Goal: Information Seeking & Learning: Learn about a topic

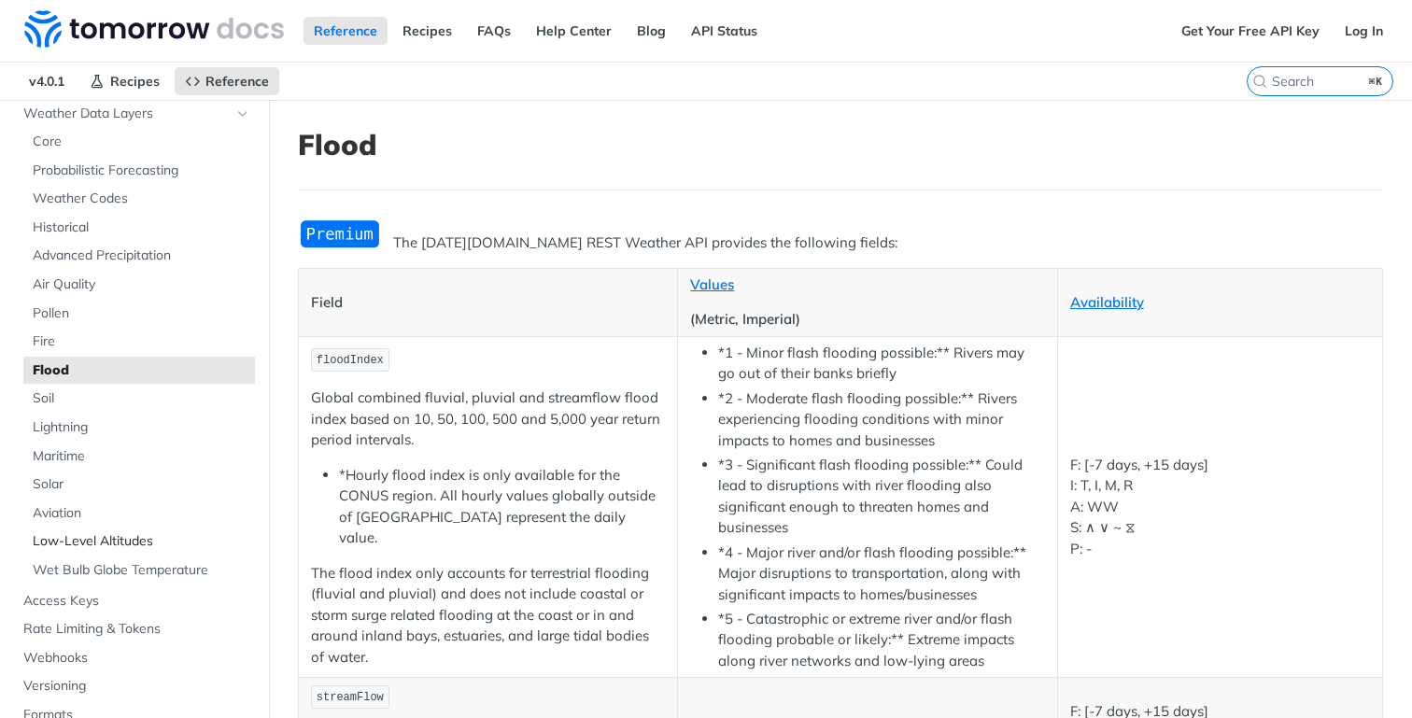
scroll to position [139, 0]
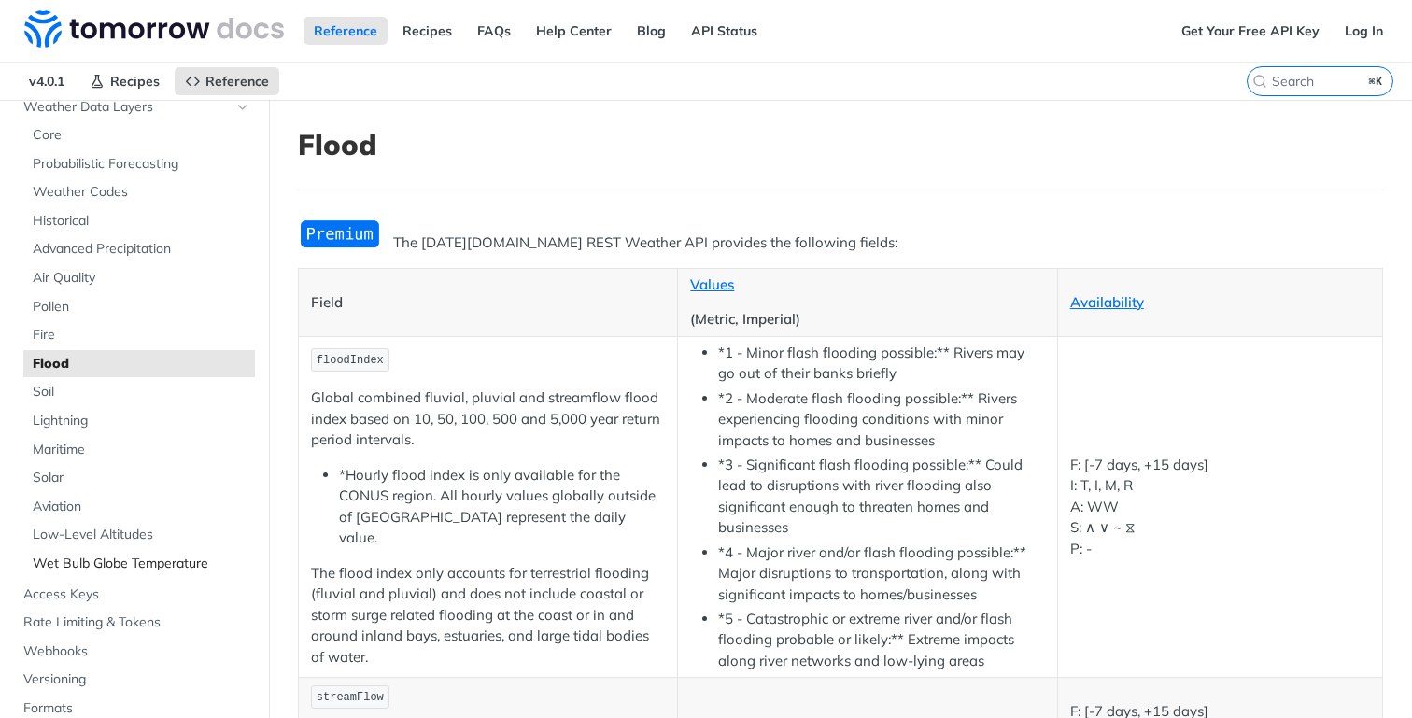
click at [110, 566] on span "Wet Bulb Globe Temperature" at bounding box center [142, 564] width 218 height 19
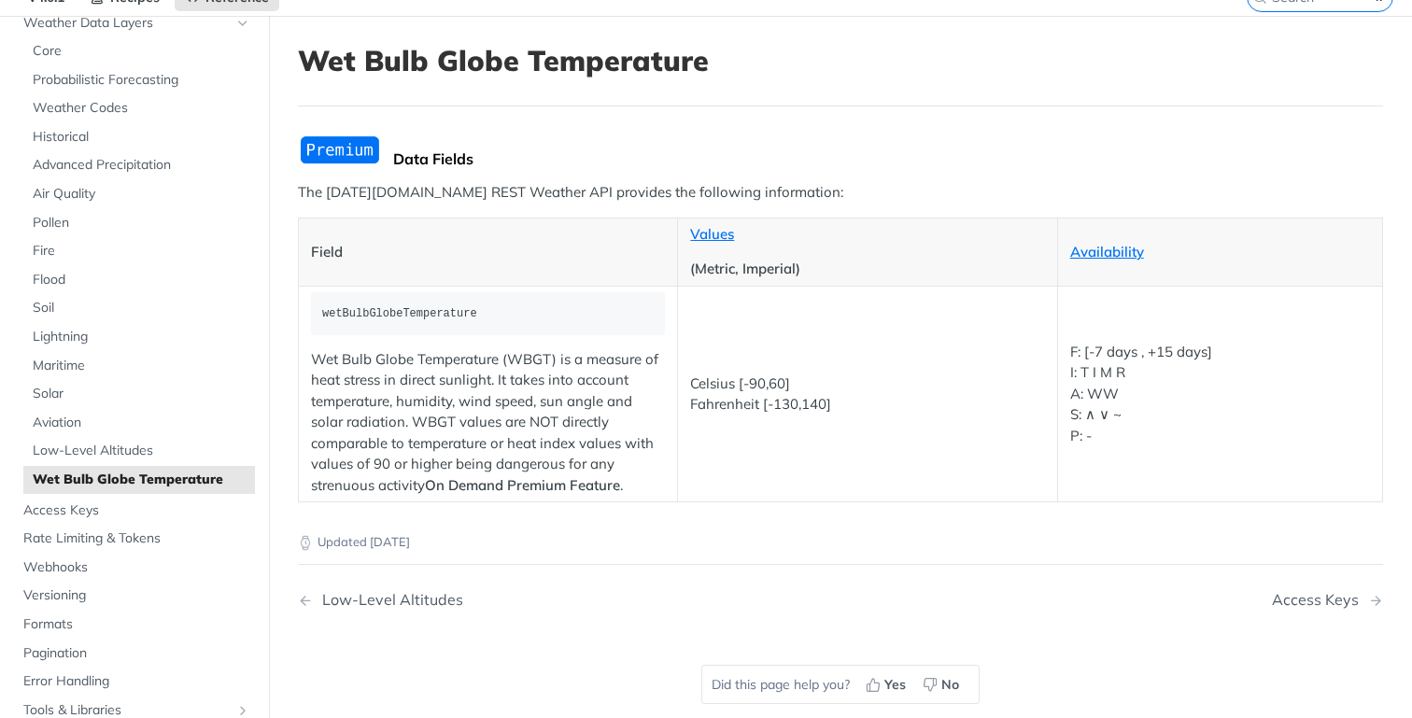
scroll to position [79, 0]
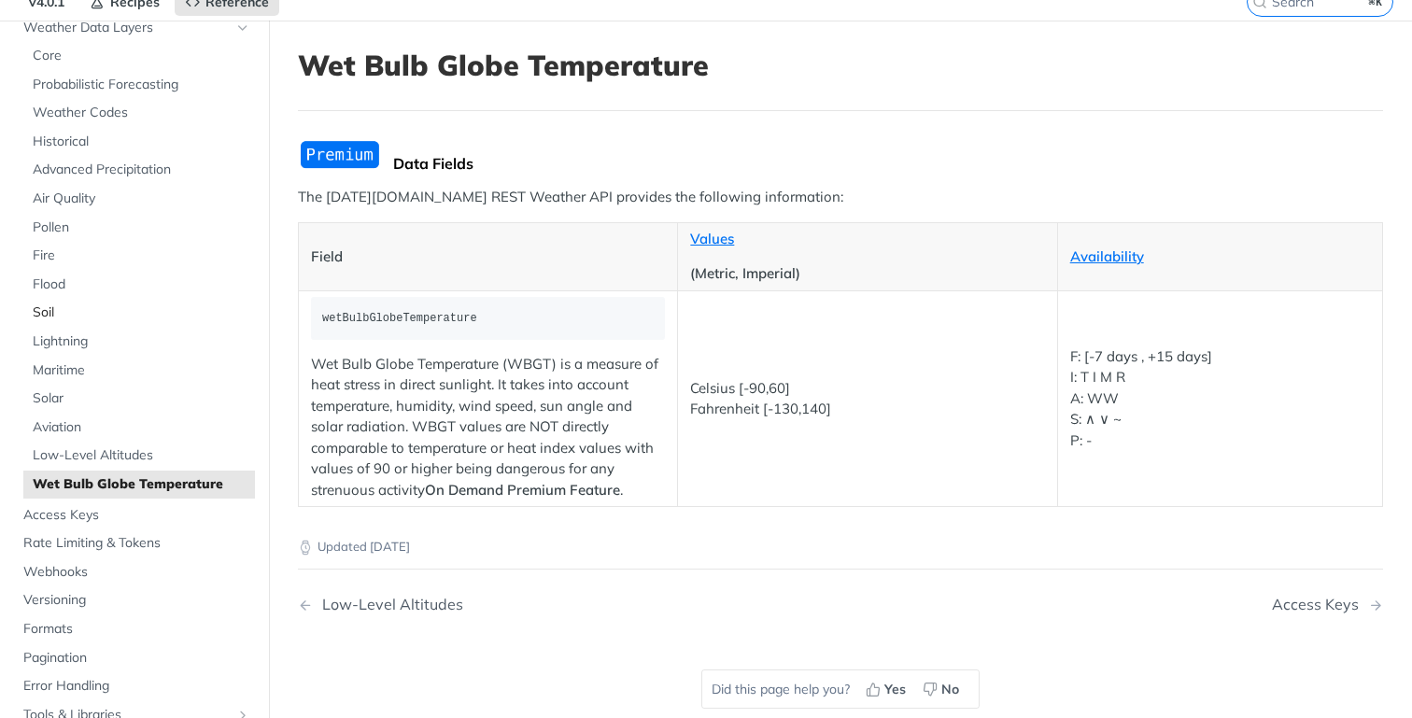
click at [75, 306] on span "Soil" at bounding box center [142, 313] width 218 height 19
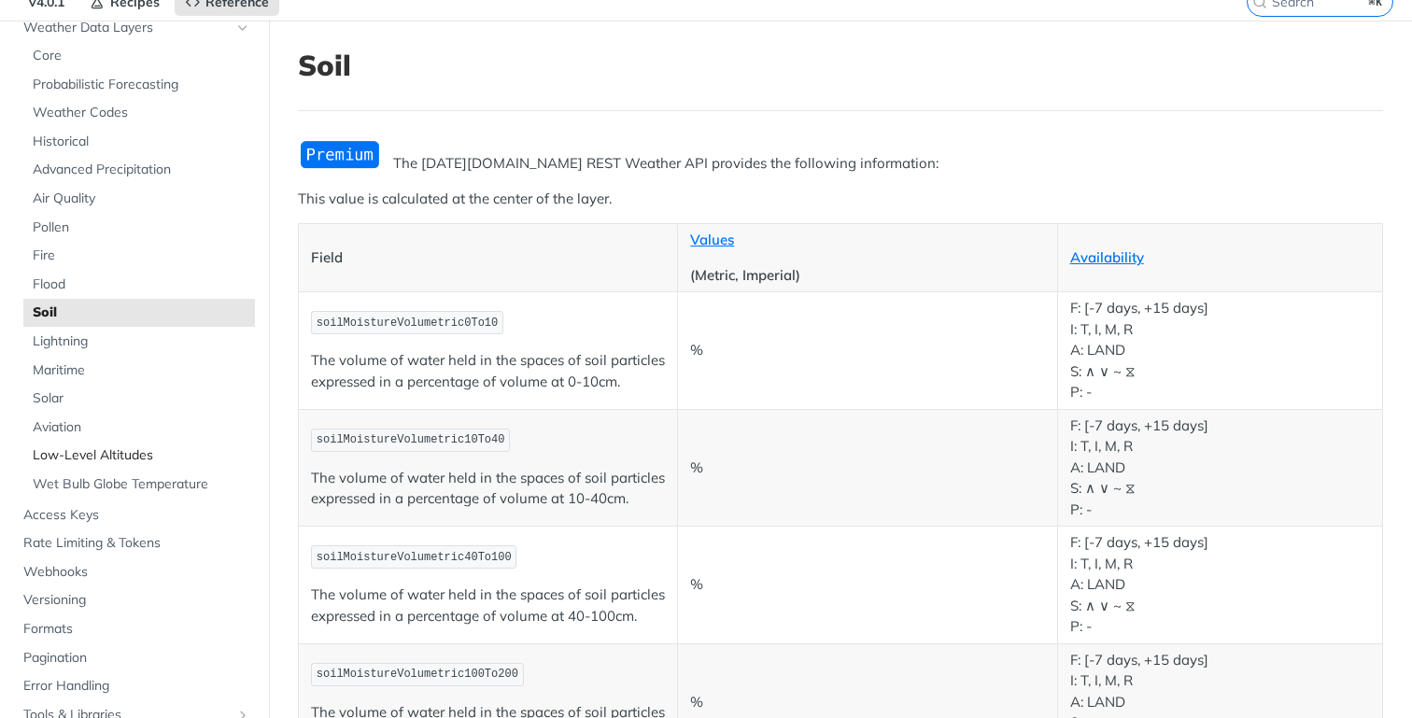
click at [147, 461] on span "Low-Level Altitudes" at bounding box center [142, 456] width 218 height 19
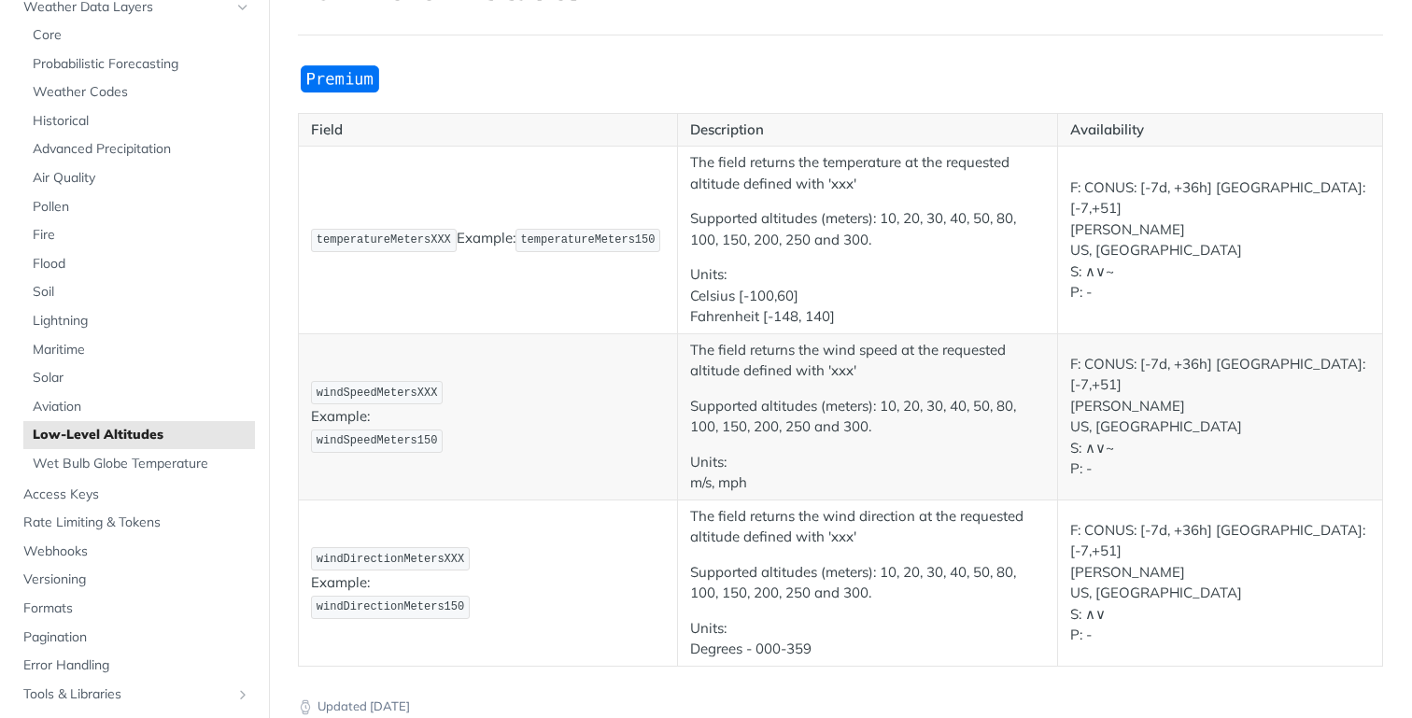
scroll to position [156, 0]
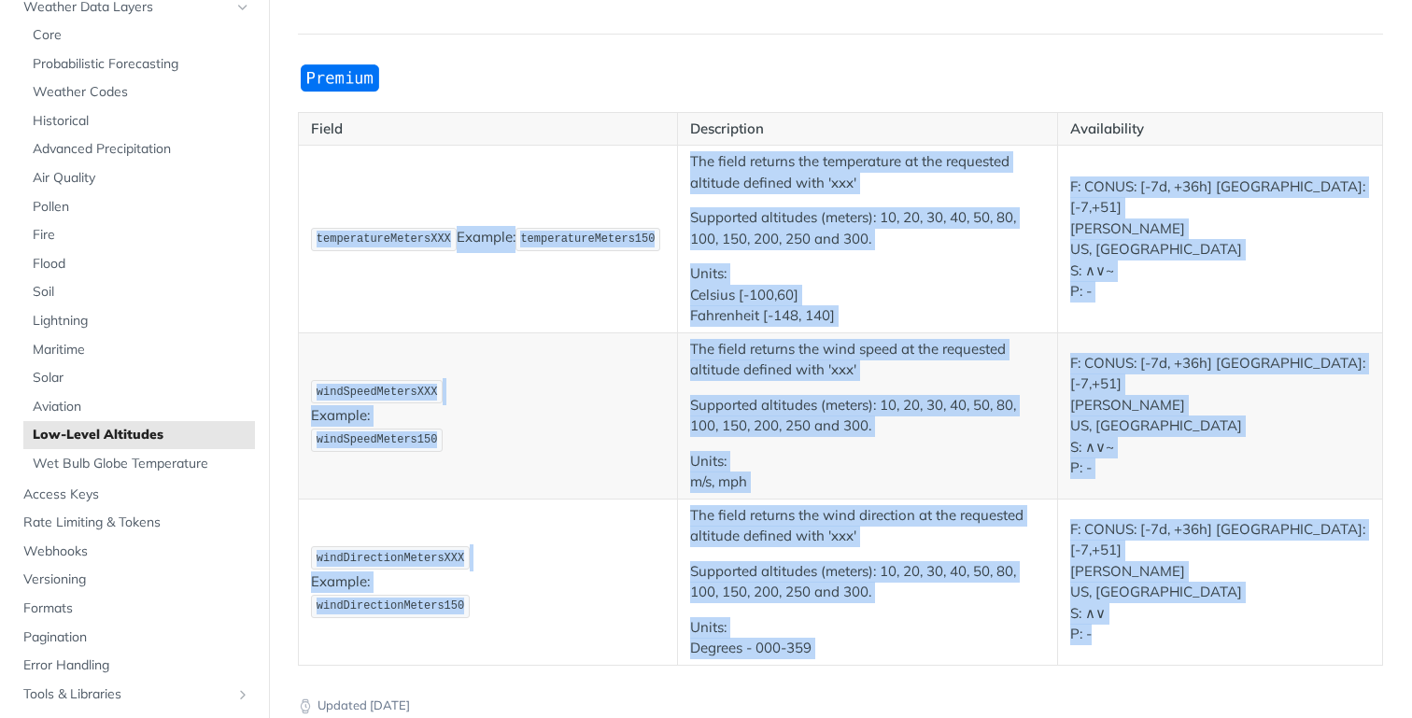
drag, startPoint x: 1141, startPoint y: 620, endPoint x: 329, endPoint y: 193, distance: 917.1
click at [329, 193] on tbody "temperatureMetersXXX Example: temperatureMeters150 The field returns the temper…" at bounding box center [841, 406] width 1085 height 520
copy tbody "temperatureMetersXXX Example: temperatureMeters150 The field returns the temper…"
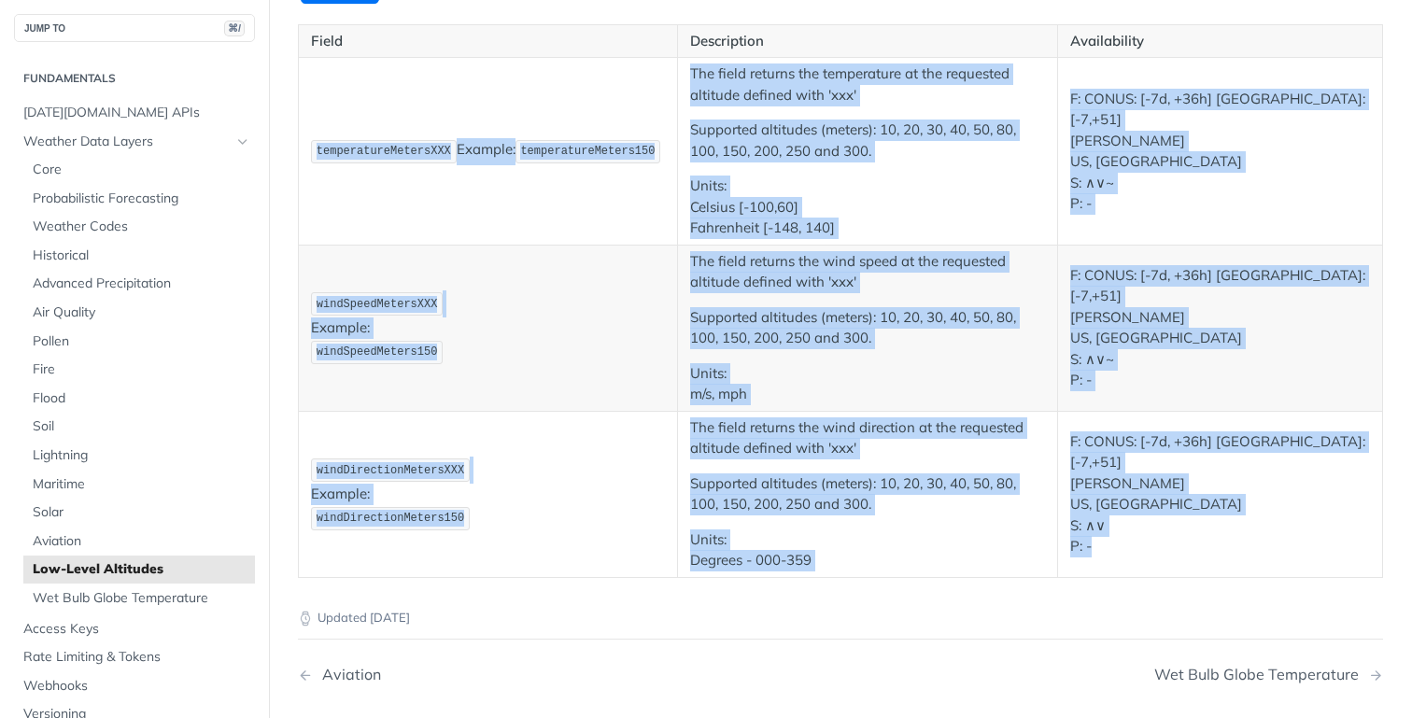
scroll to position [229, 0]
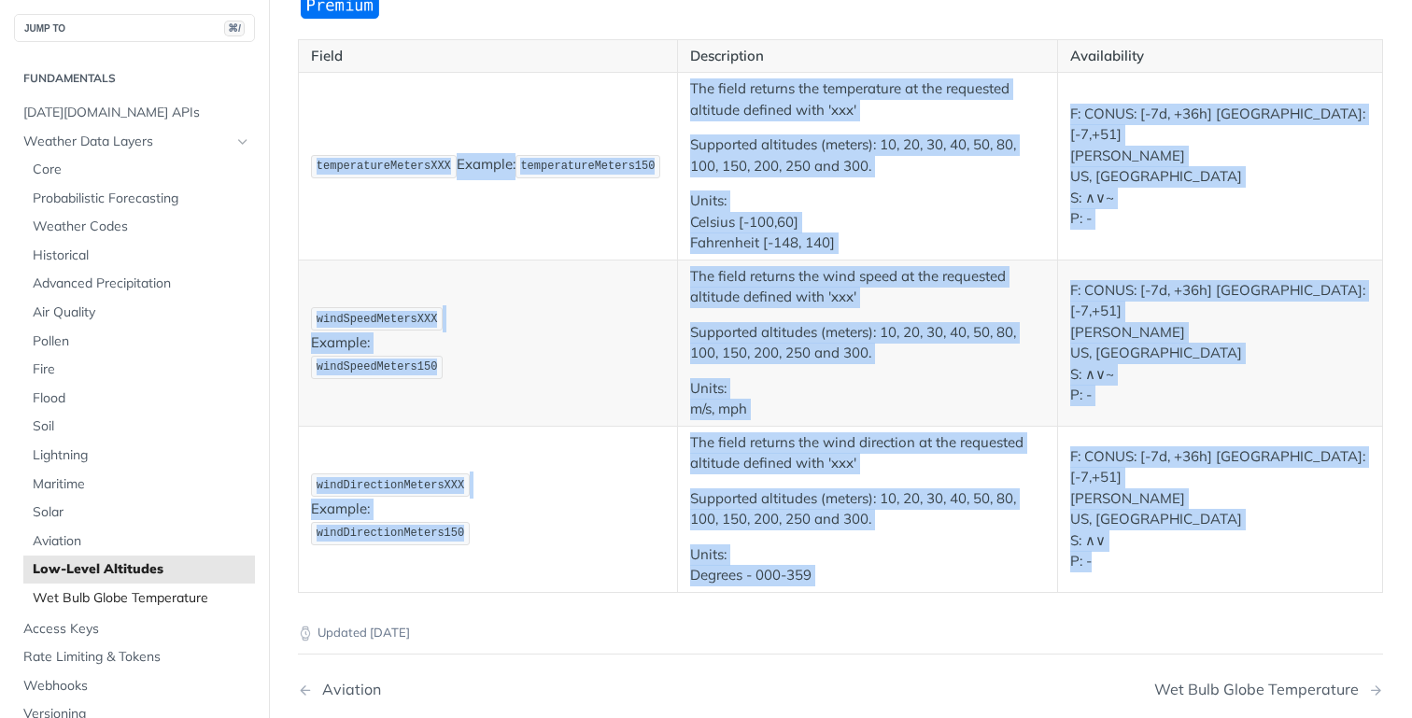
click at [190, 603] on span "Wet Bulb Globe Temperature" at bounding box center [142, 598] width 218 height 19
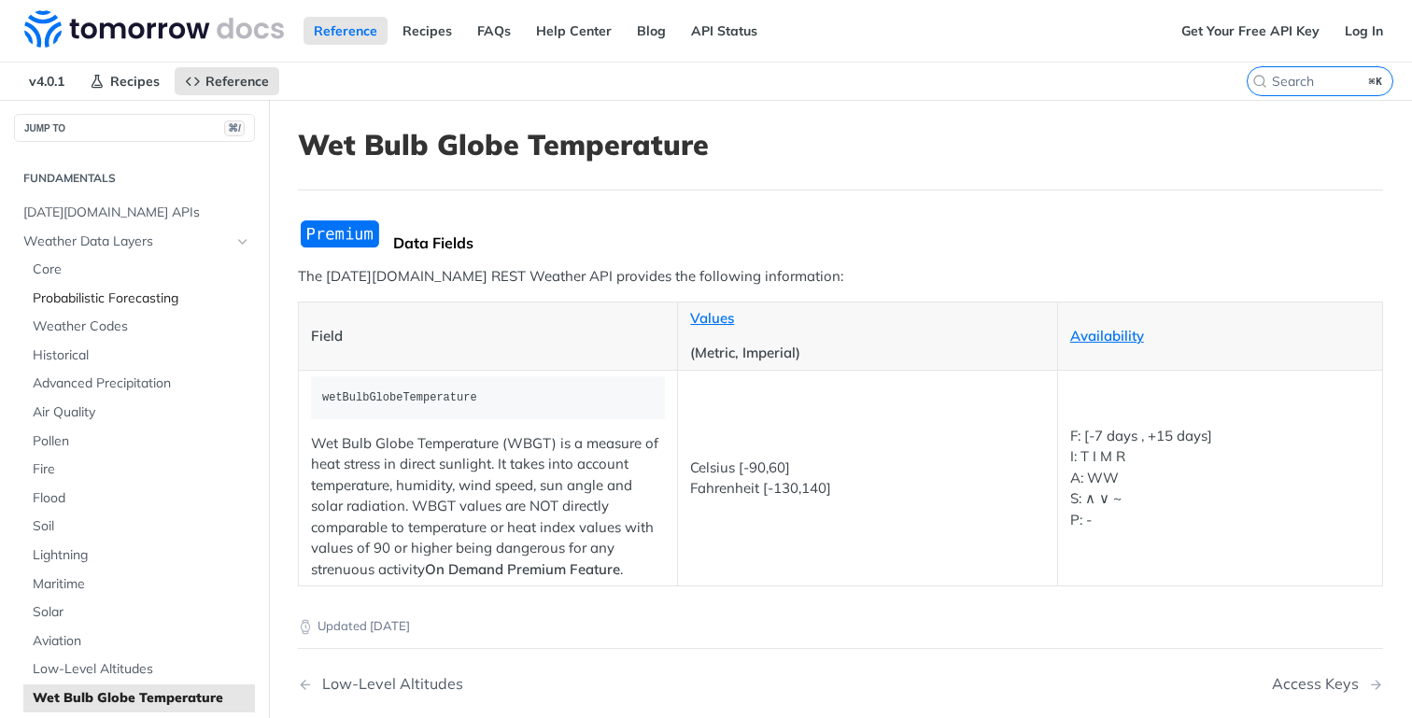
click at [130, 305] on span "Probabilistic Forecasting" at bounding box center [142, 299] width 218 height 19
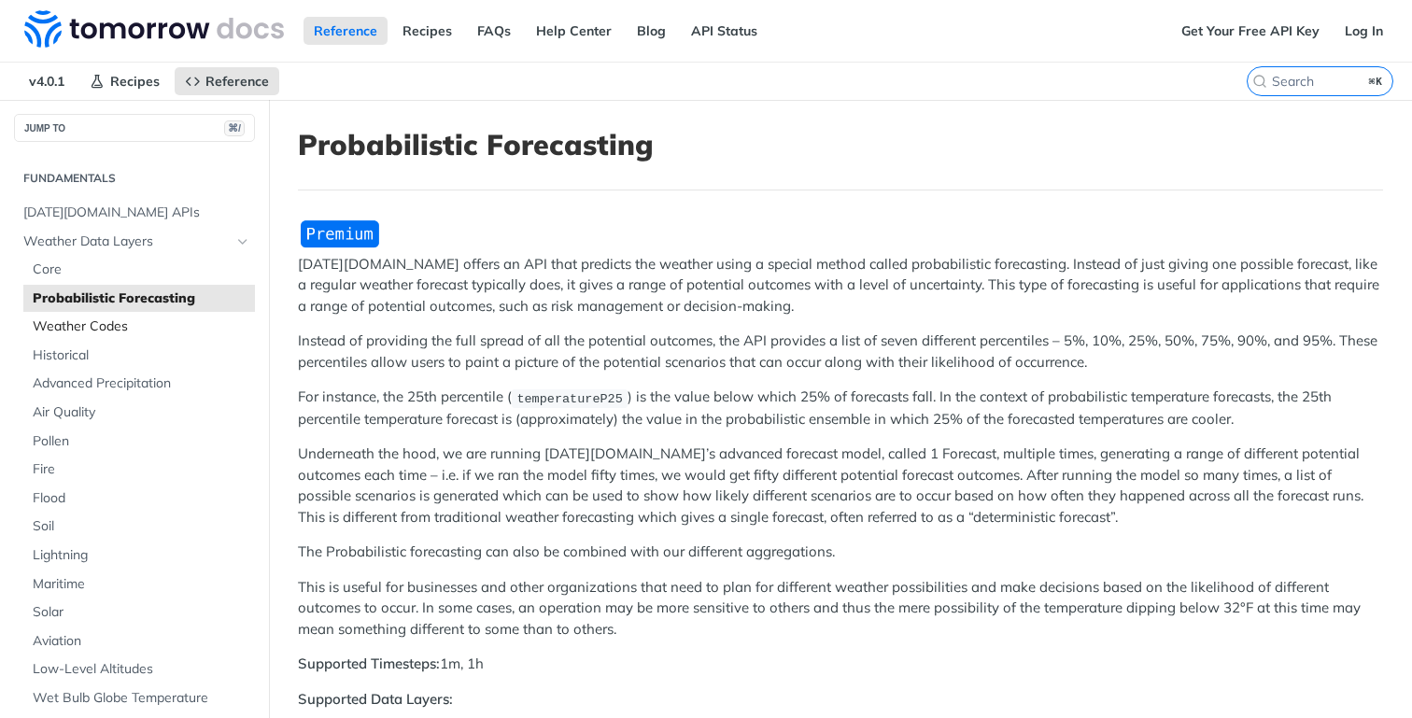
click at [144, 319] on span "Weather Codes" at bounding box center [142, 327] width 218 height 19
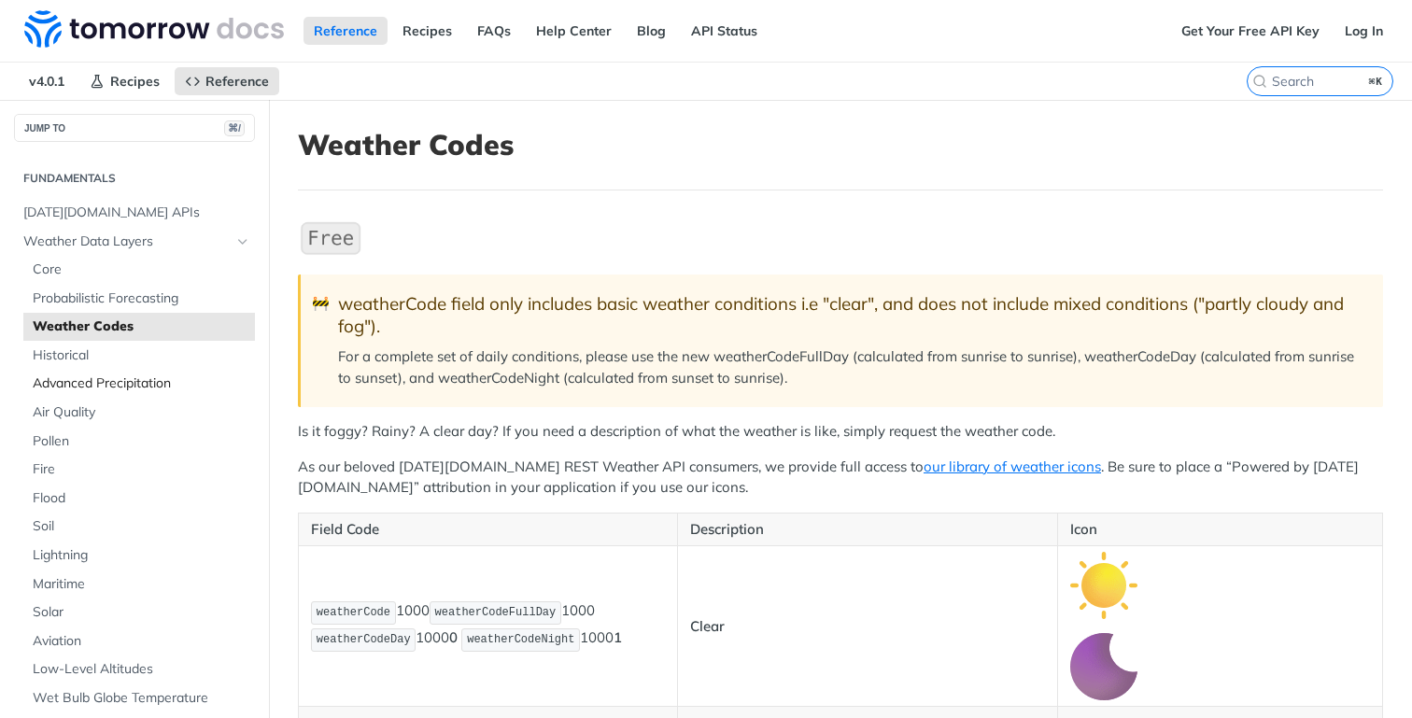
click at [107, 385] on span "Advanced Precipitation" at bounding box center [142, 384] width 218 height 19
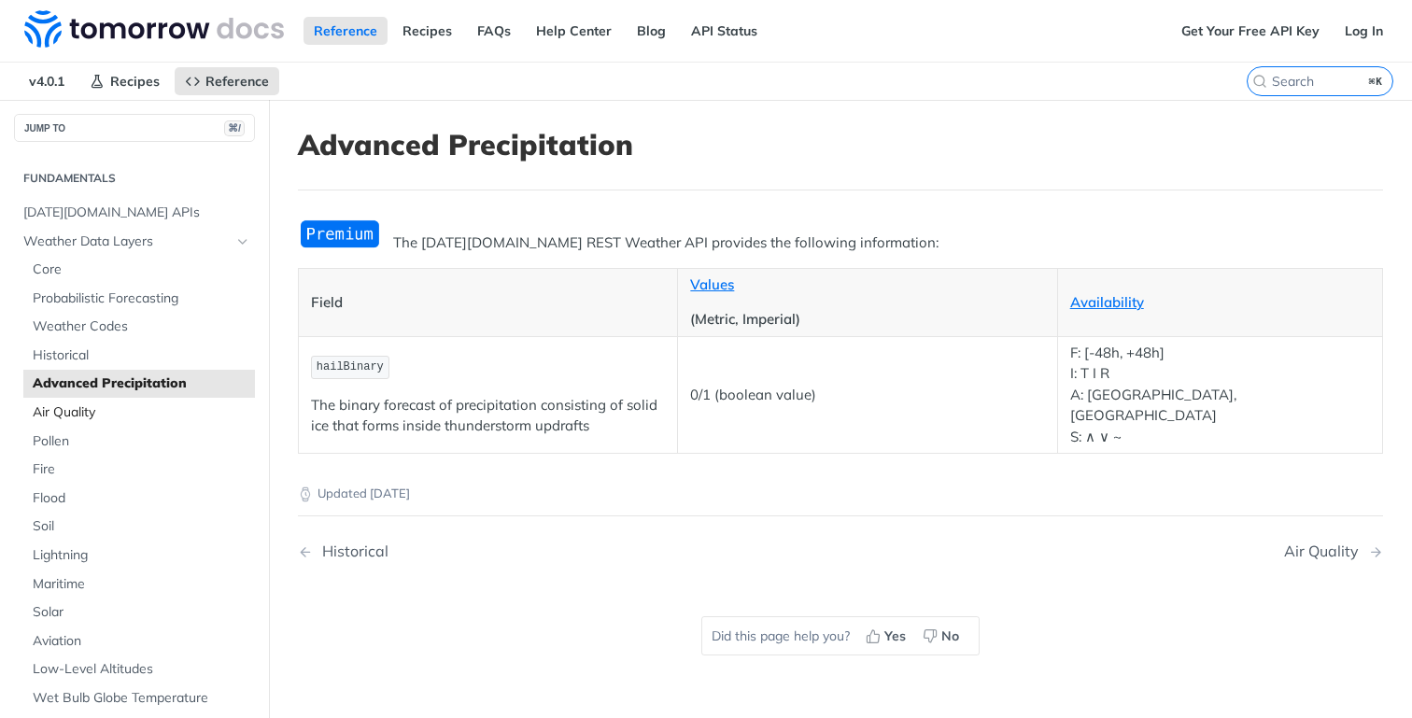
click at [175, 410] on span "Air Quality" at bounding box center [142, 413] width 218 height 19
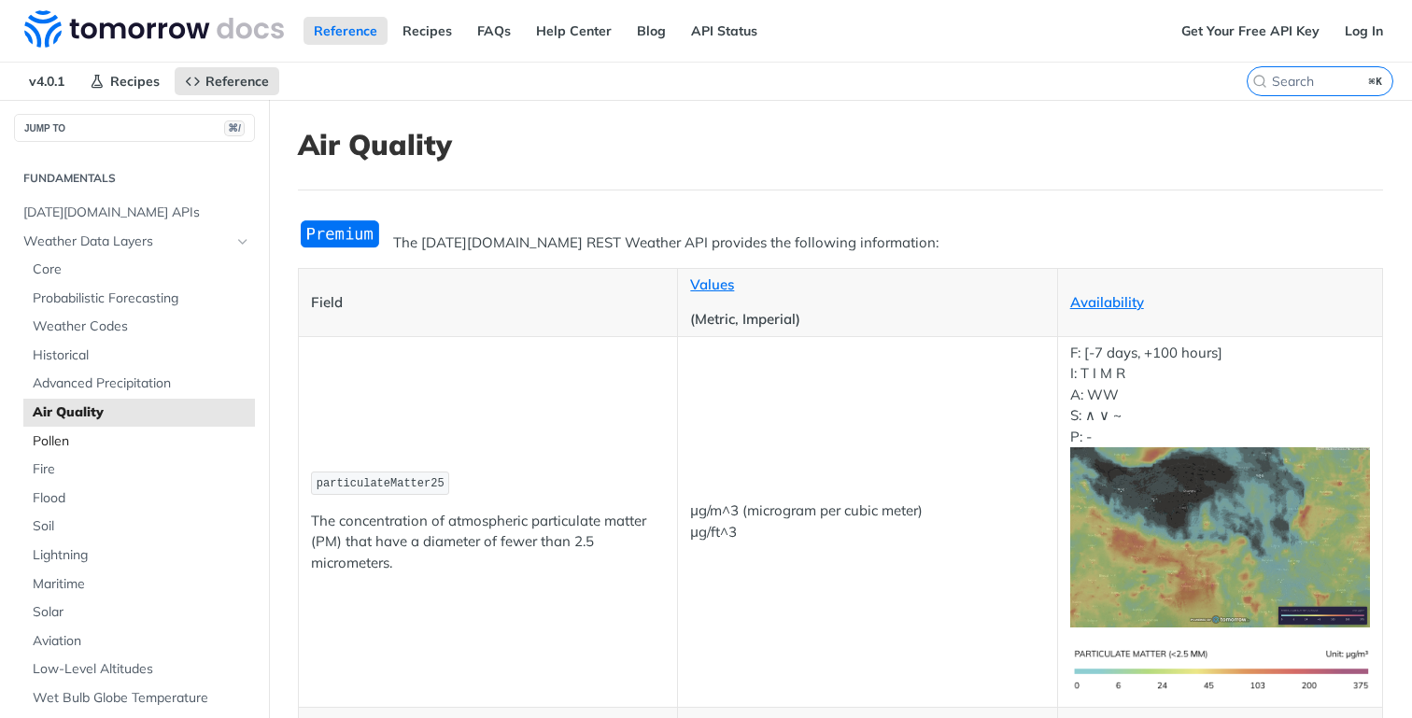
click at [169, 436] on span "Pollen" at bounding box center [142, 441] width 218 height 19
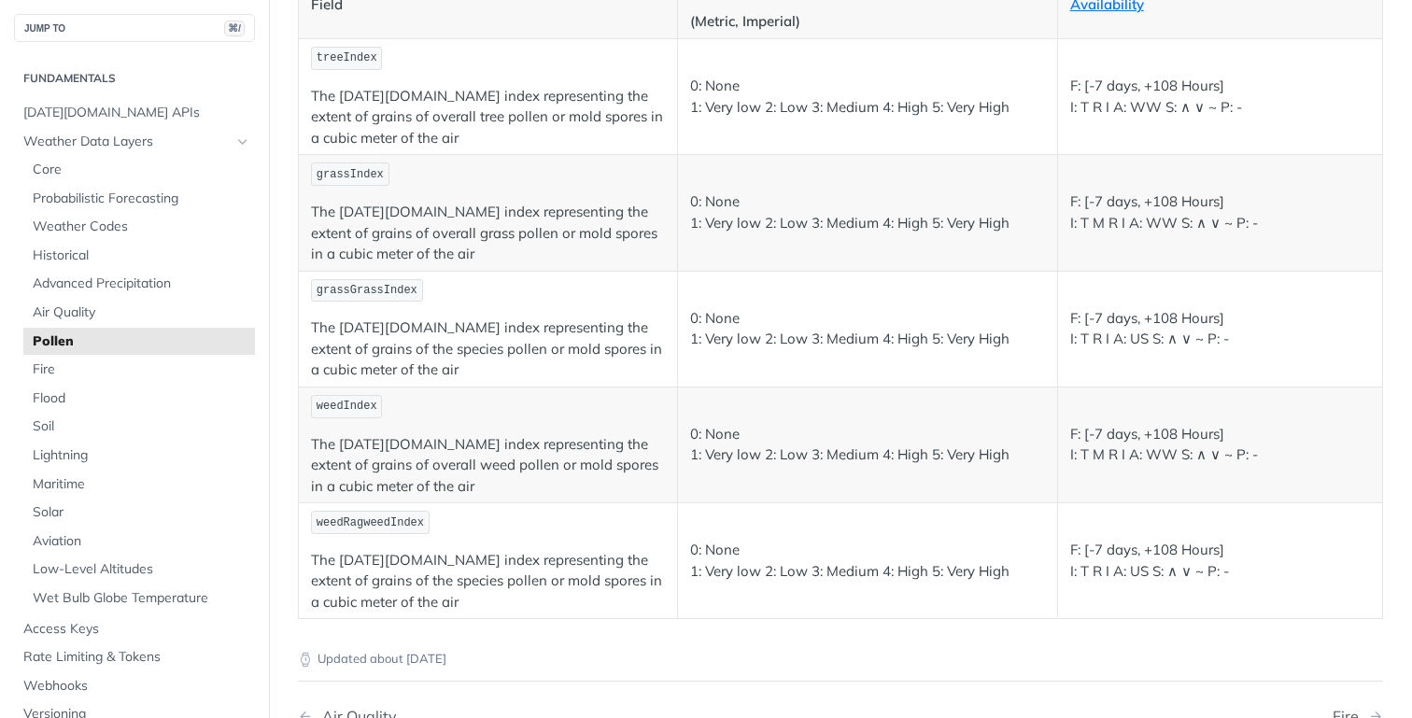
scroll to position [307, 0]
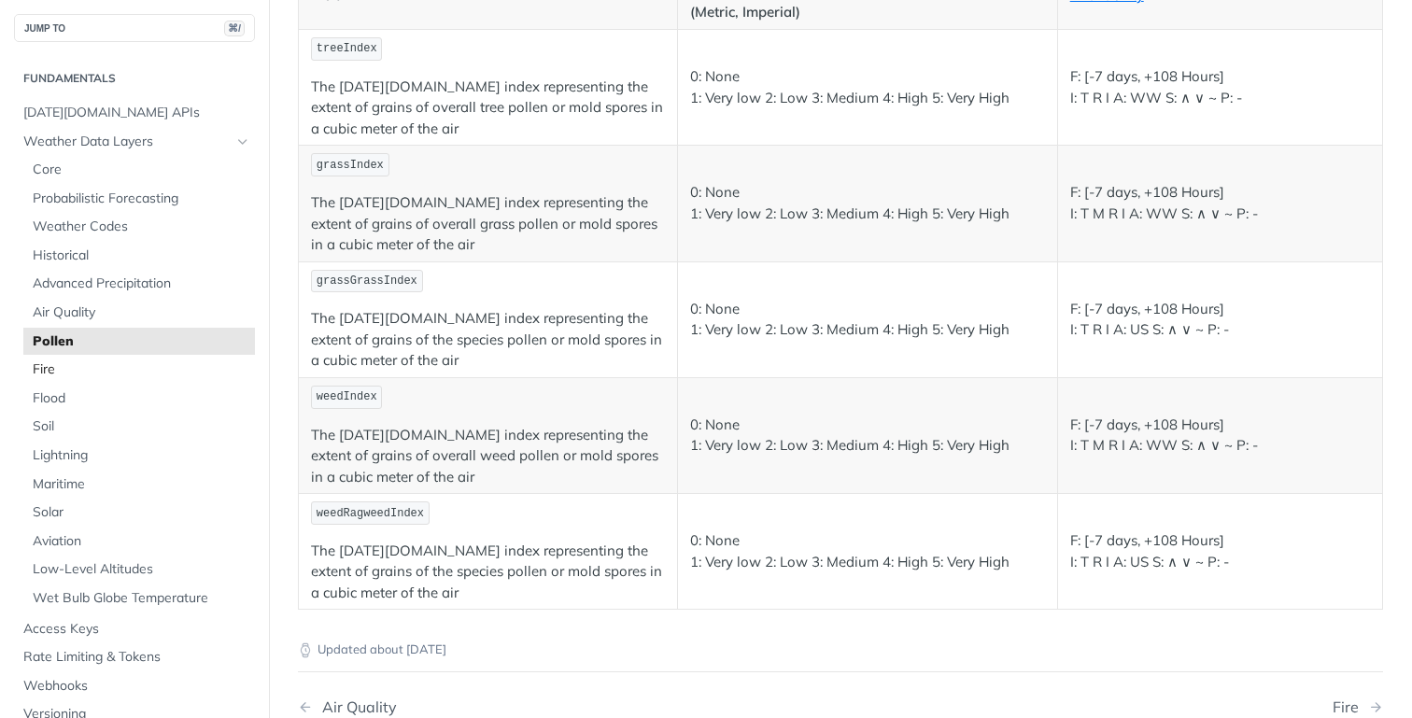
click at [93, 370] on span "Fire" at bounding box center [142, 370] width 218 height 19
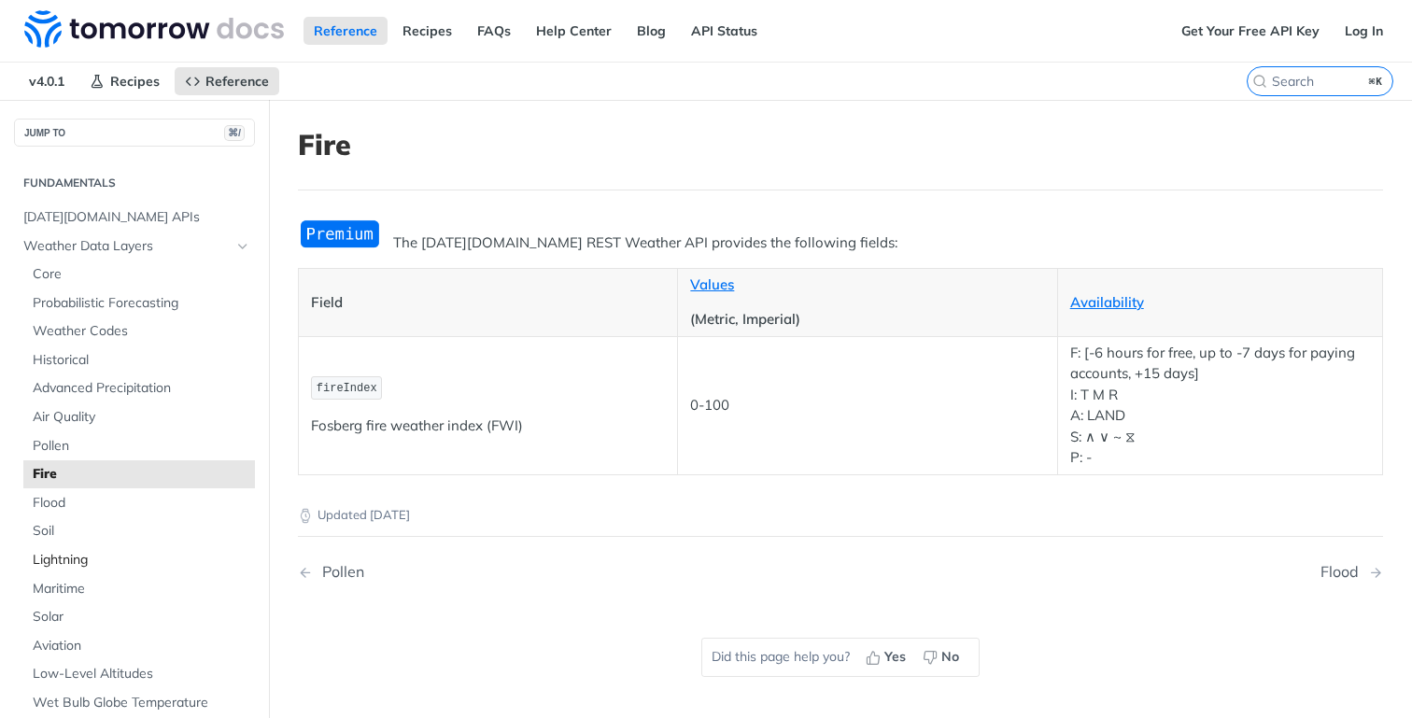
click at [79, 562] on span "Lightning" at bounding box center [142, 560] width 218 height 19
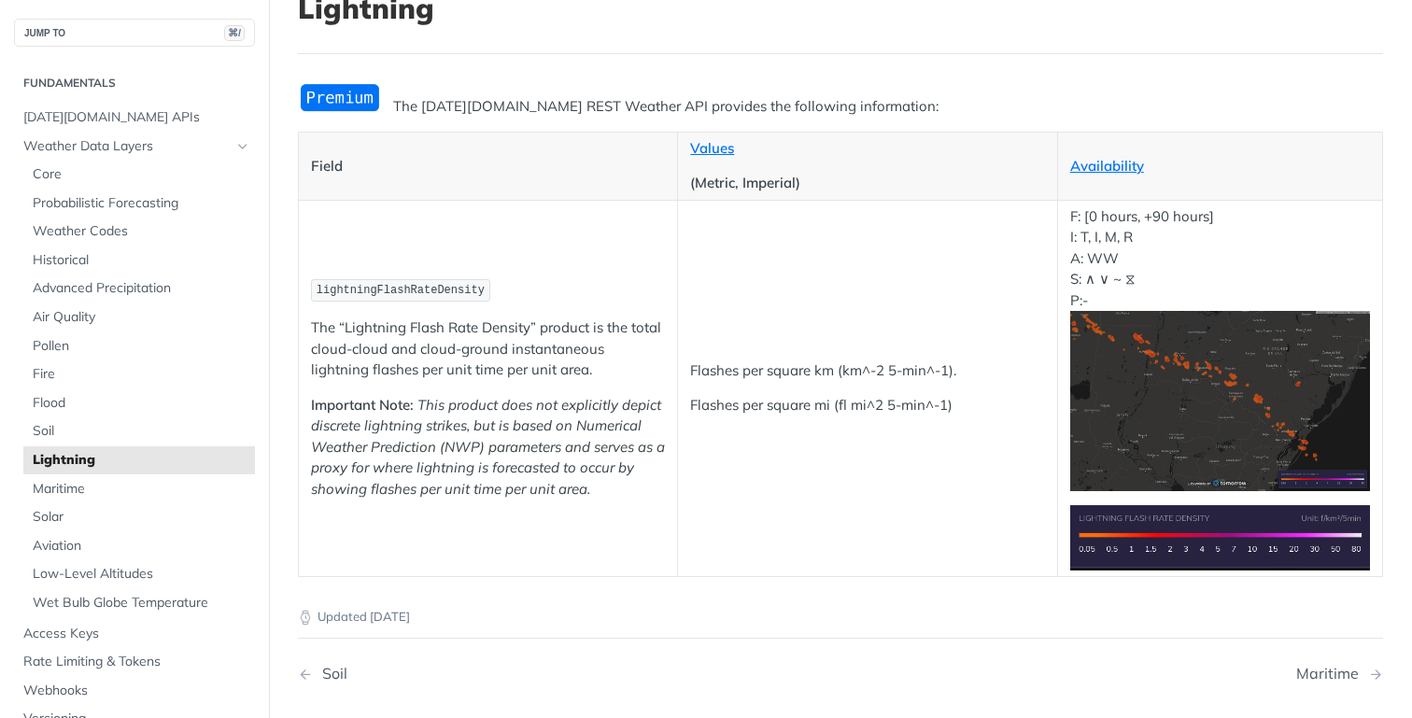
scroll to position [140, 0]
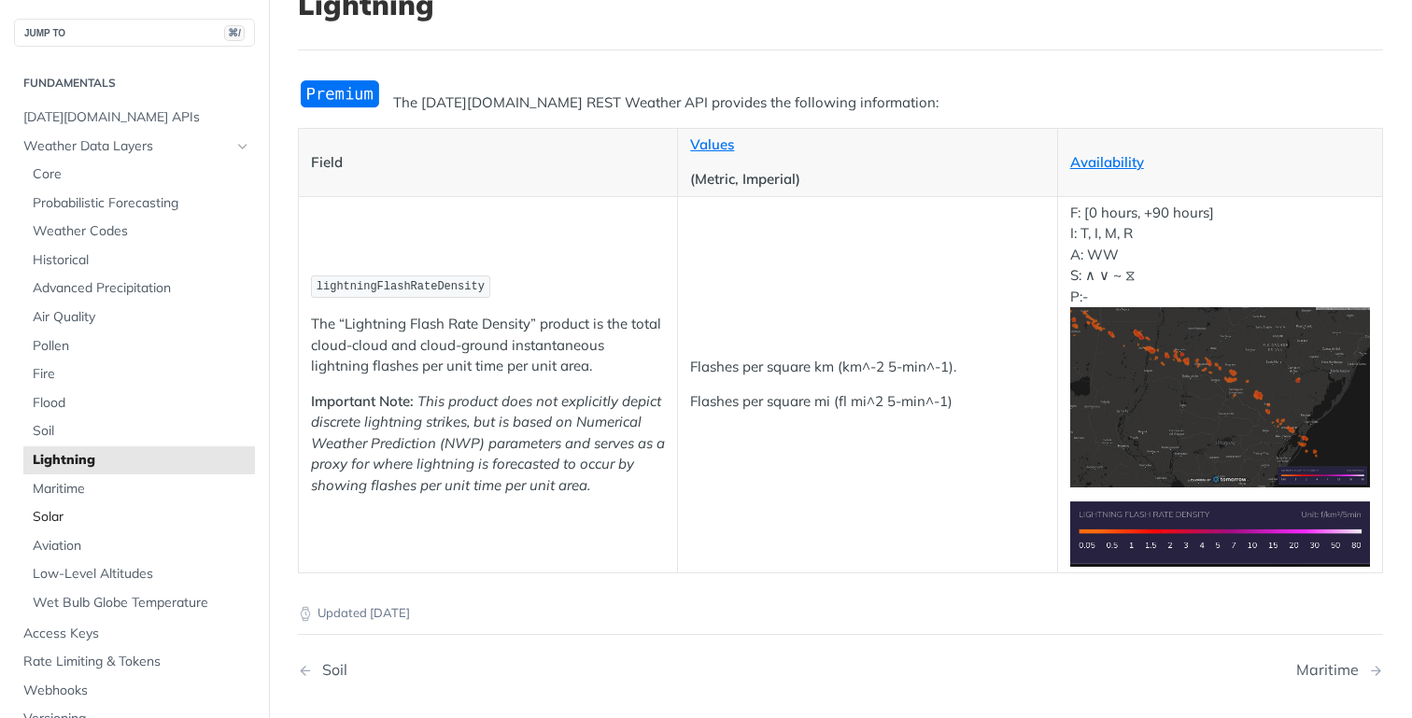
click at [190, 517] on span "Solar" at bounding box center [142, 517] width 218 height 19
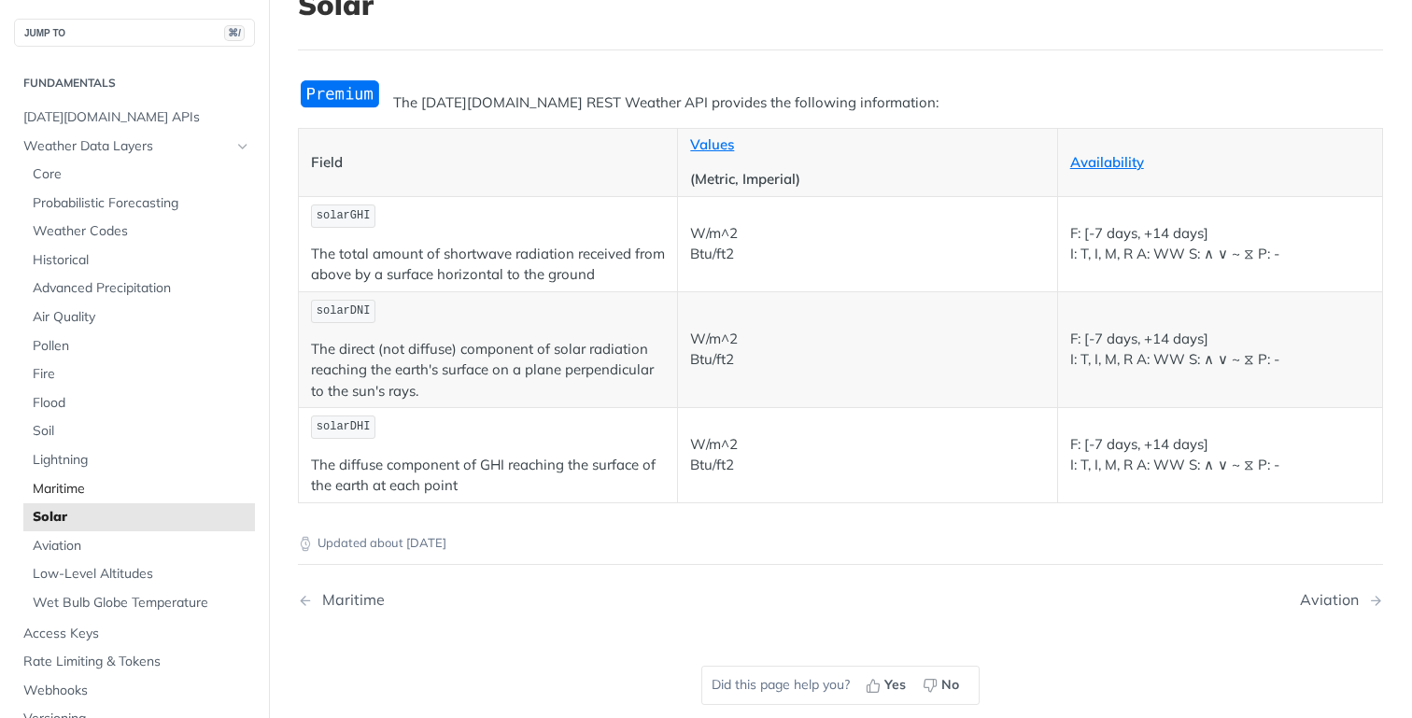
click at [160, 488] on span "Maritime" at bounding box center [142, 489] width 218 height 19
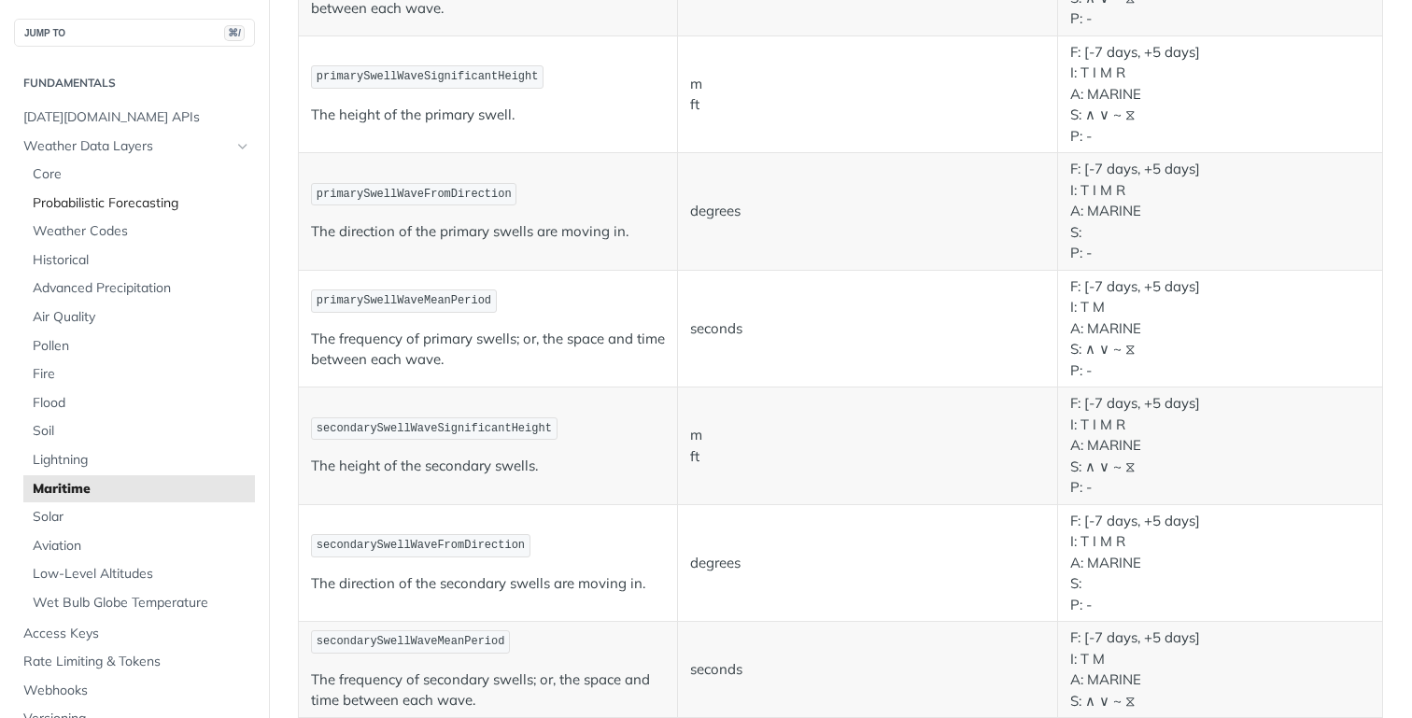
scroll to position [998, 0]
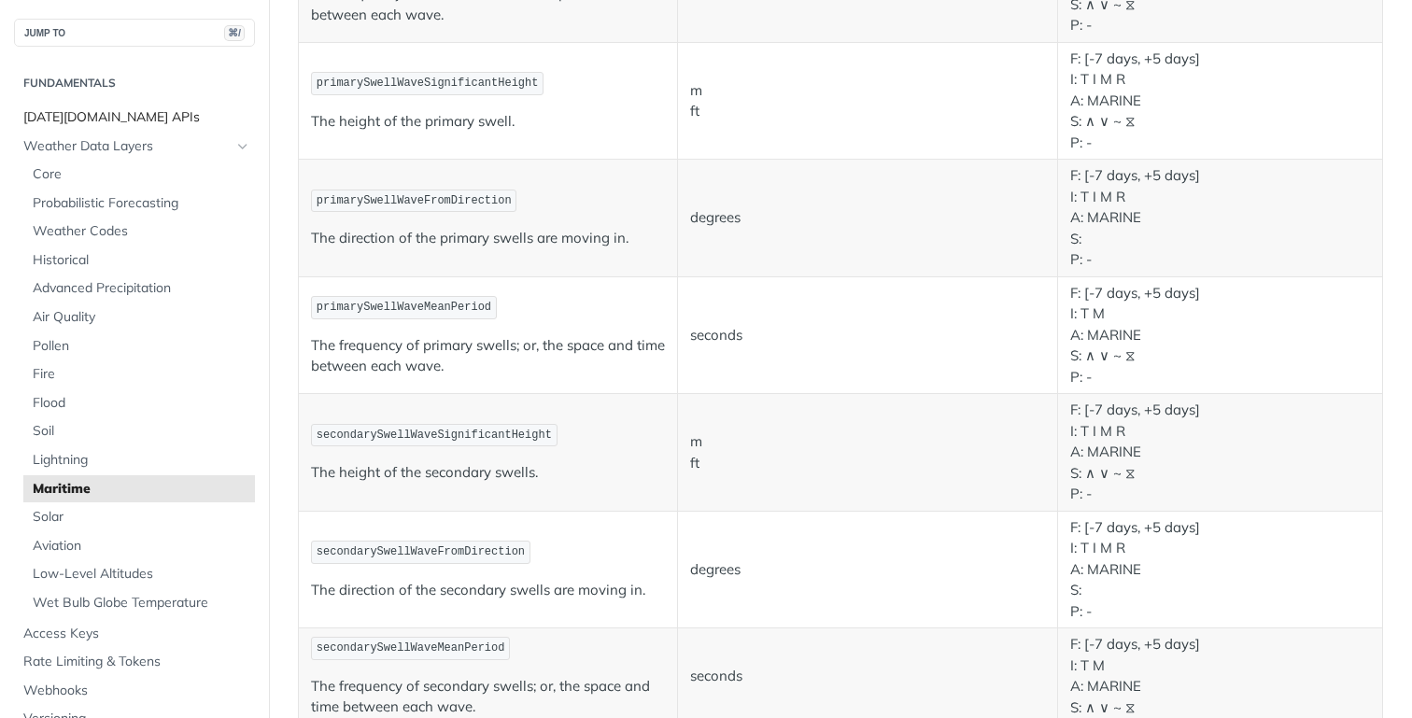
click at [126, 122] on span "[DATE][DOMAIN_NAME] APIs" at bounding box center [136, 117] width 227 height 19
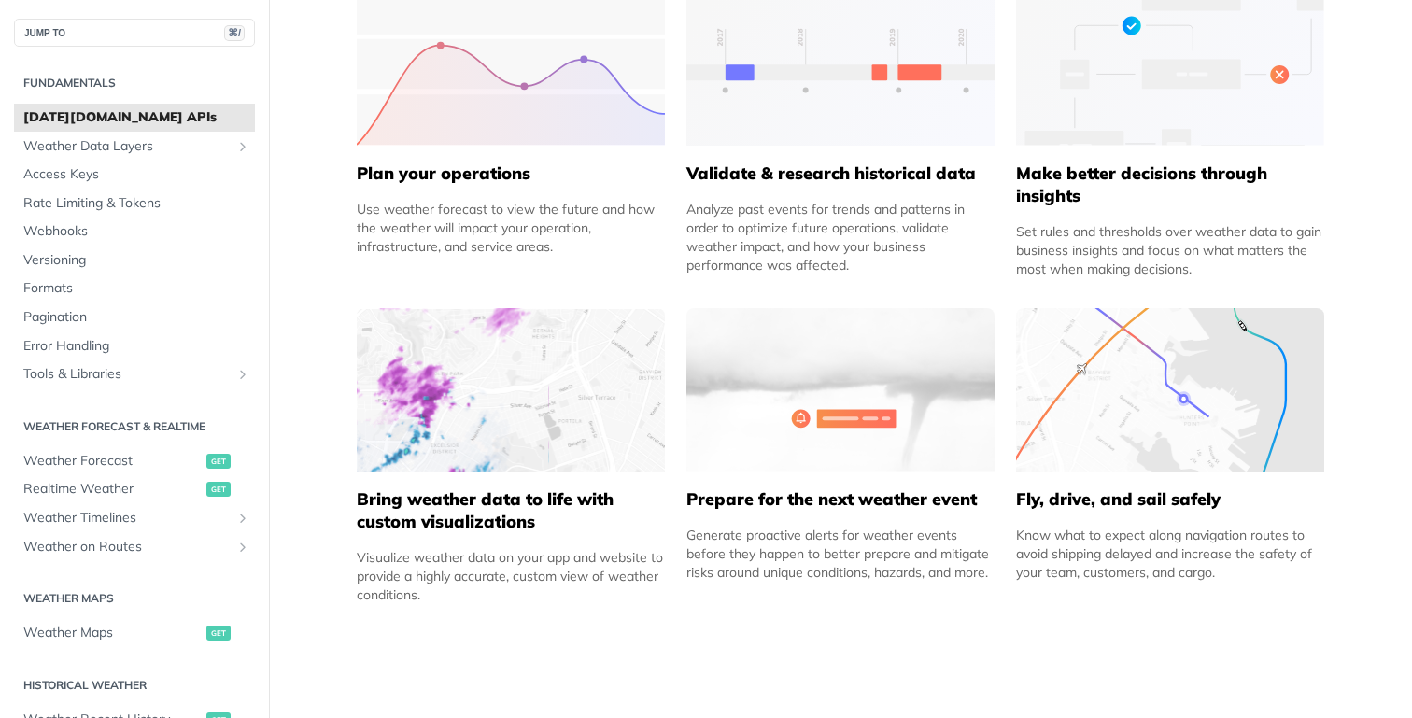
scroll to position [943, 0]
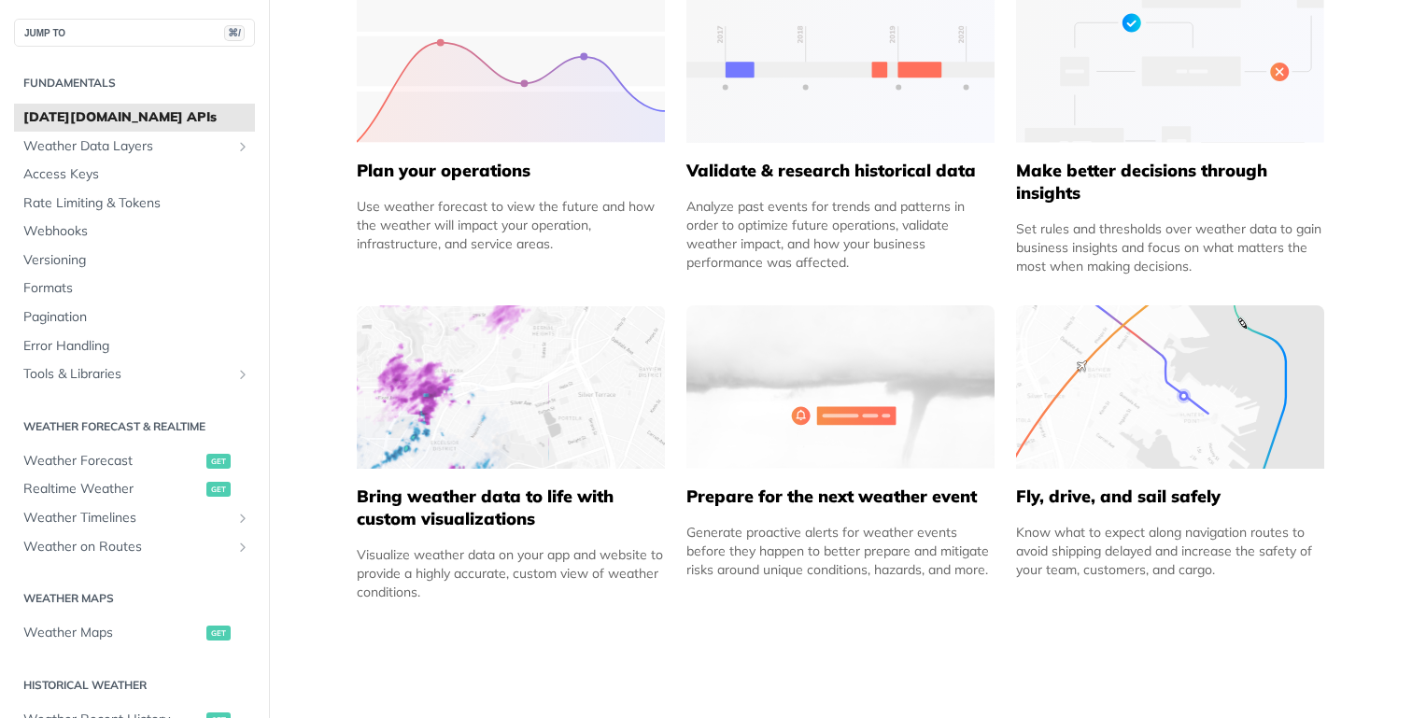
drag, startPoint x: 1035, startPoint y: 521, endPoint x: 1208, endPoint y: 583, distance: 183.5
click at [1208, 583] on div "Fly, drive, and sail safely Know what to expect along navigation routes to avoi…" at bounding box center [1170, 453] width 308 height 296
click at [73, 236] on span "Webhooks" at bounding box center [136, 231] width 227 height 19
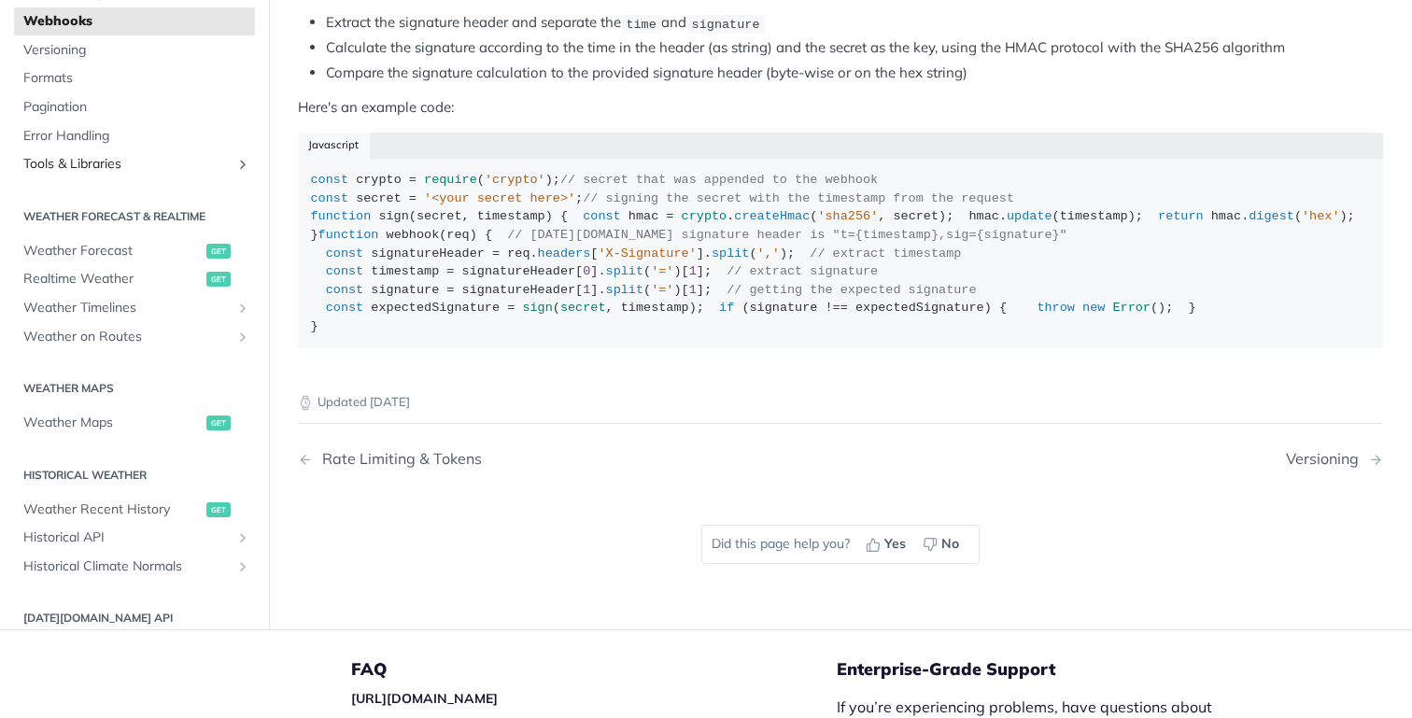
scroll to position [134, 0]
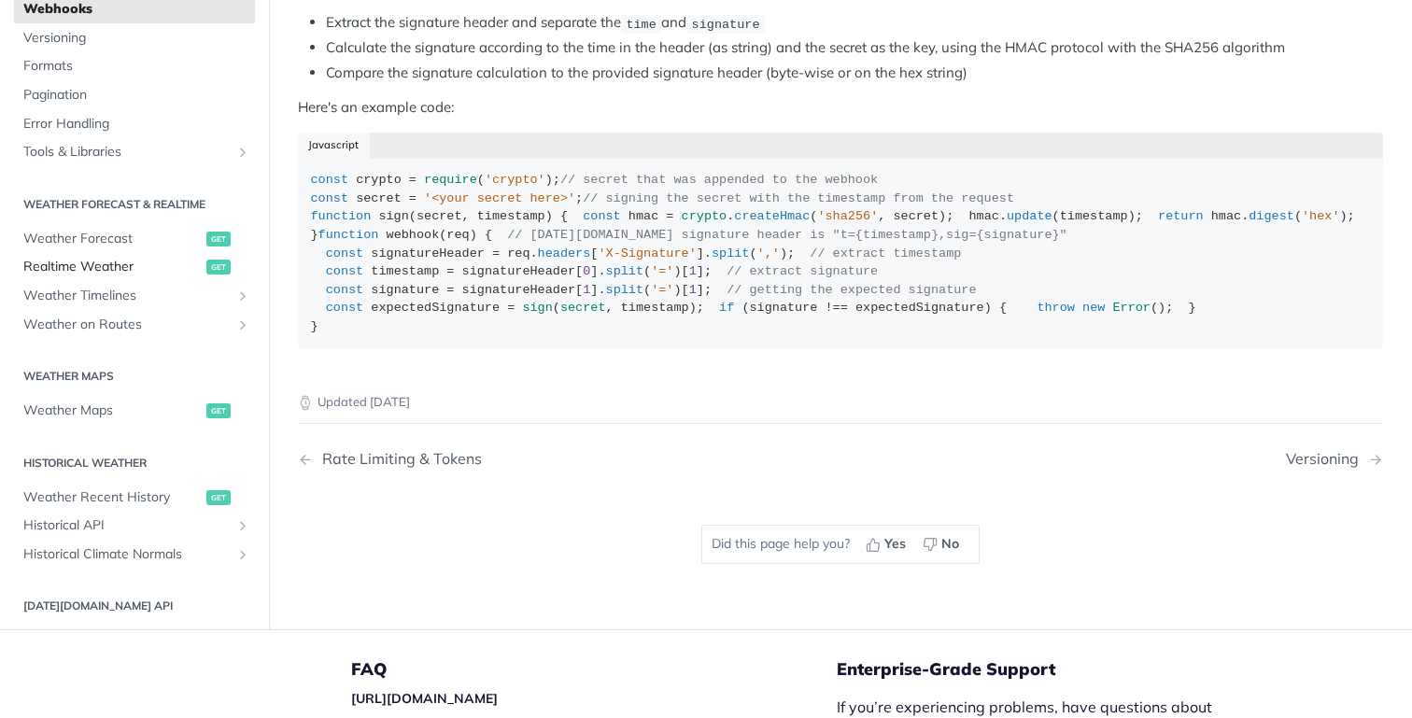
click at [136, 276] on span "Realtime Weather" at bounding box center [112, 267] width 178 height 19
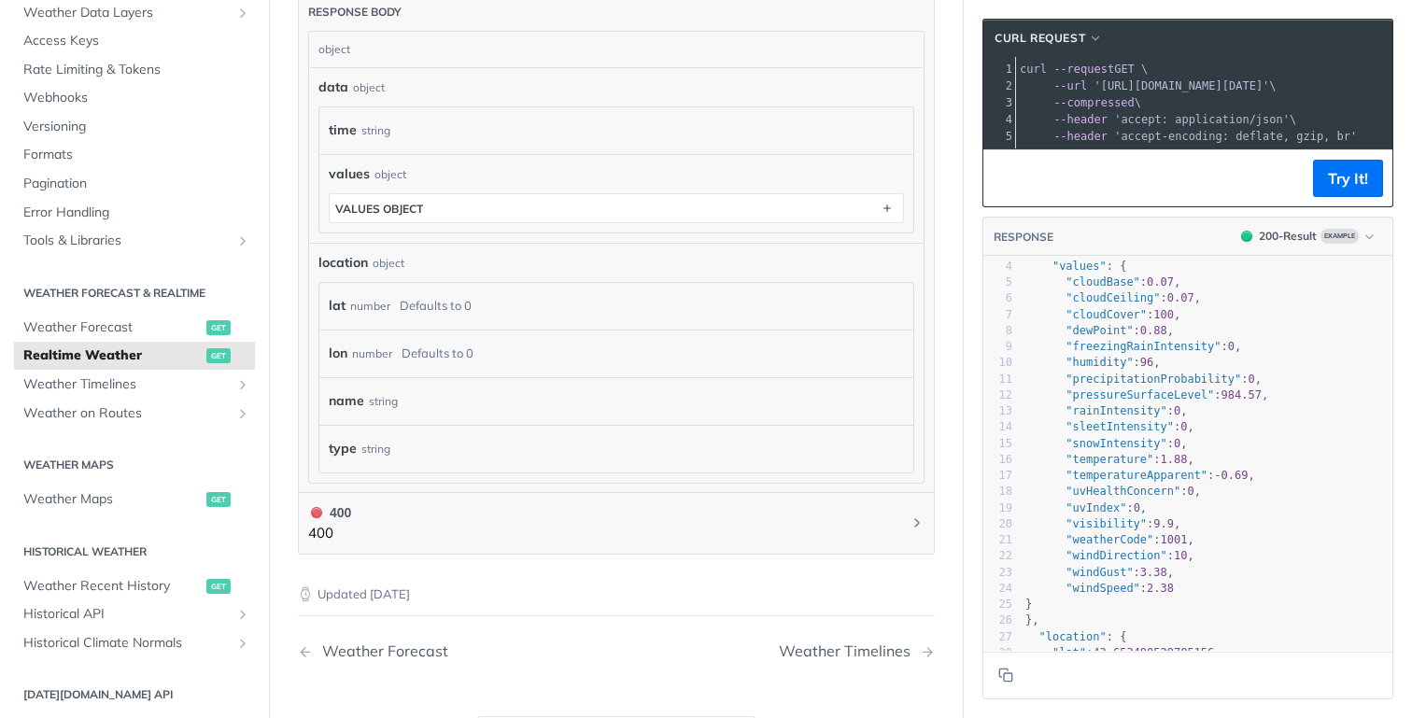
scroll to position [78, 0]
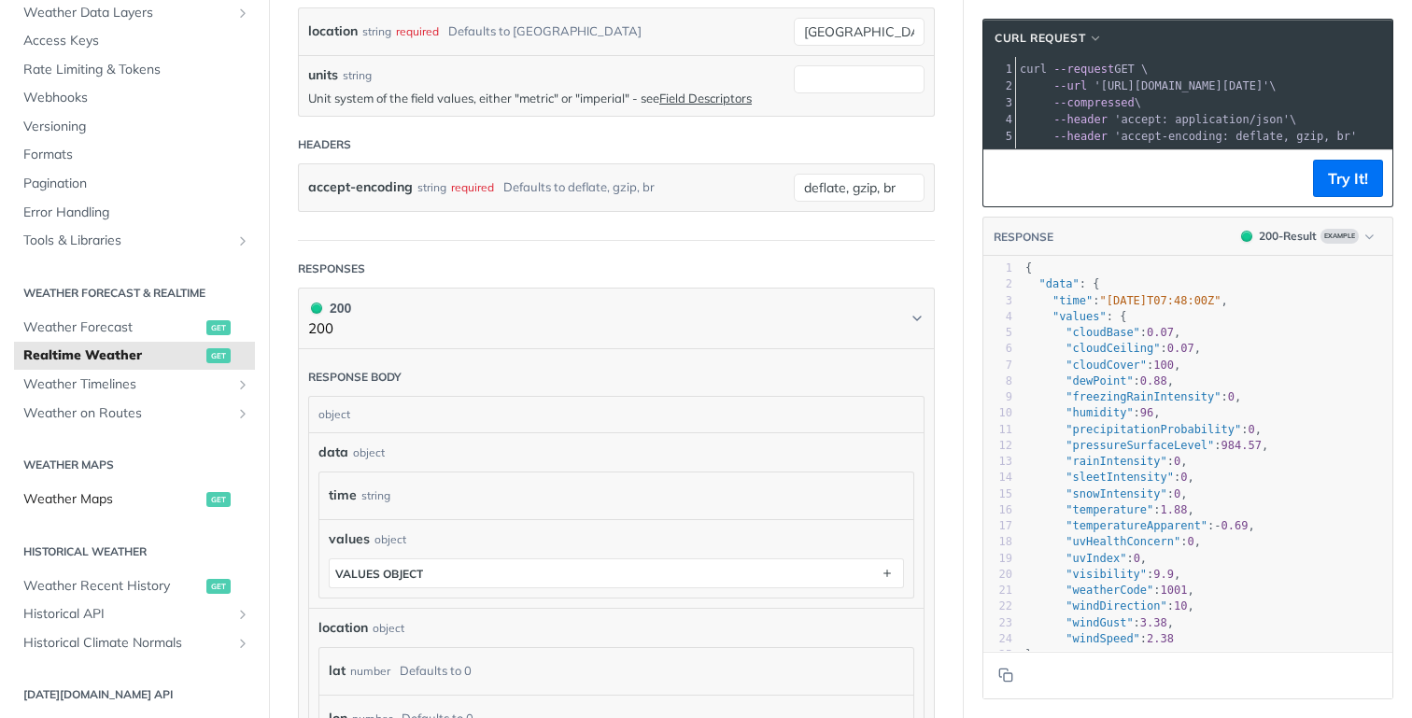
click at [139, 497] on span "Weather Maps" at bounding box center [112, 499] width 178 height 19
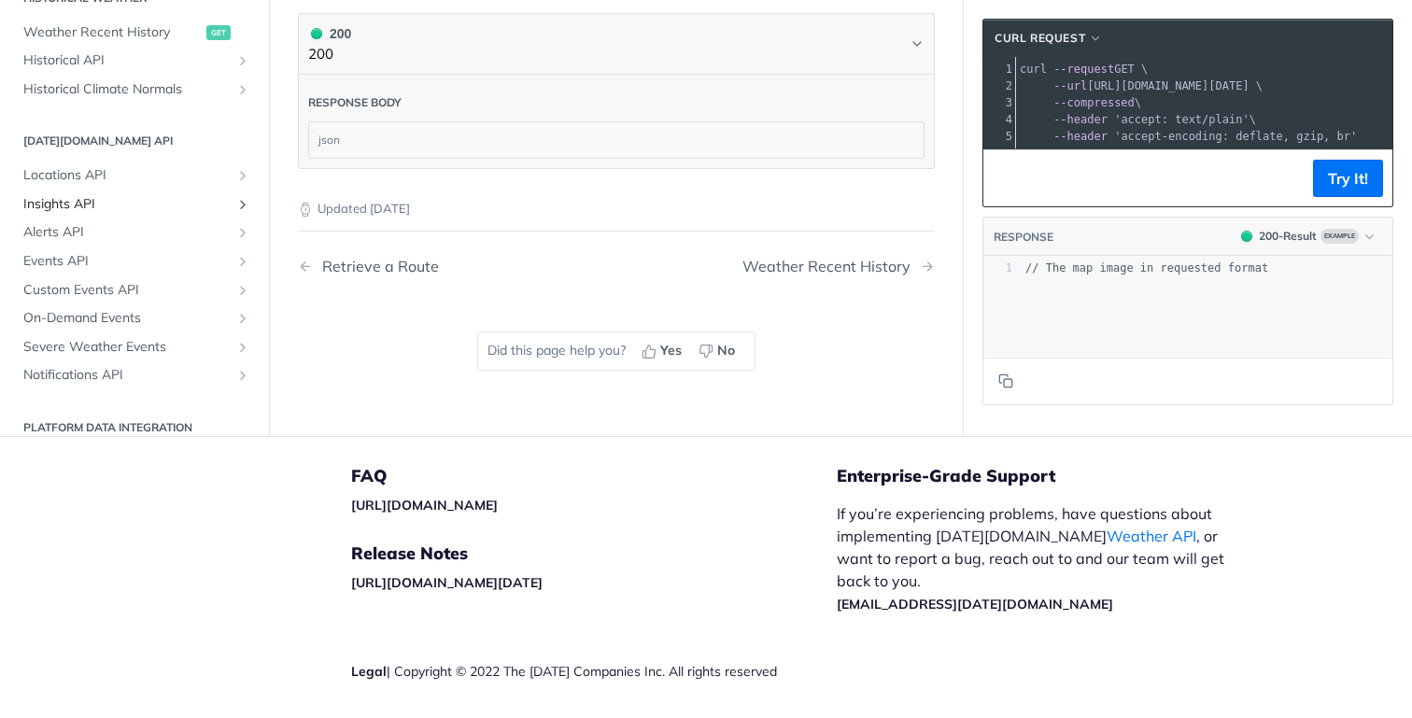
click at [177, 214] on span "Insights API" at bounding box center [126, 204] width 207 height 19
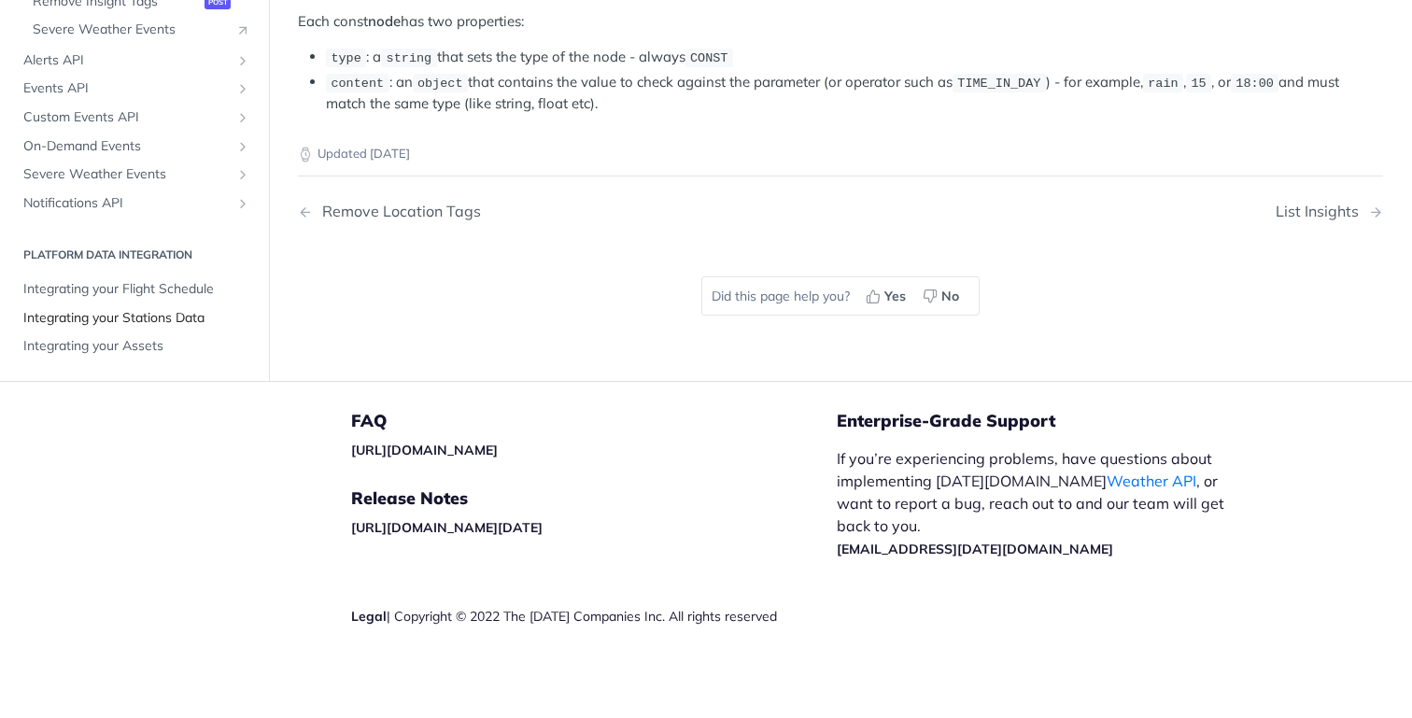
click at [184, 328] on span "Integrating your Stations Data" at bounding box center [136, 318] width 227 height 19
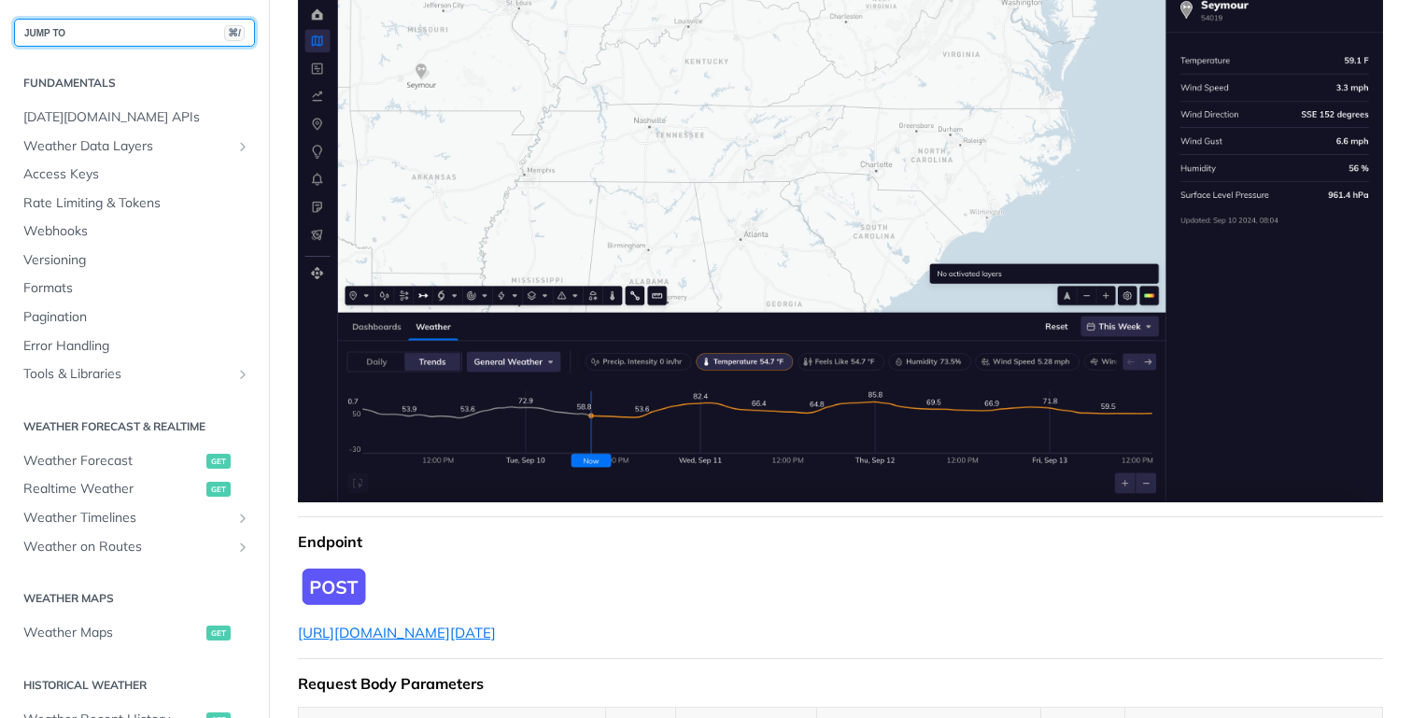
click at [128, 30] on button "JUMP TO ⌘/" at bounding box center [134, 33] width 241 height 28
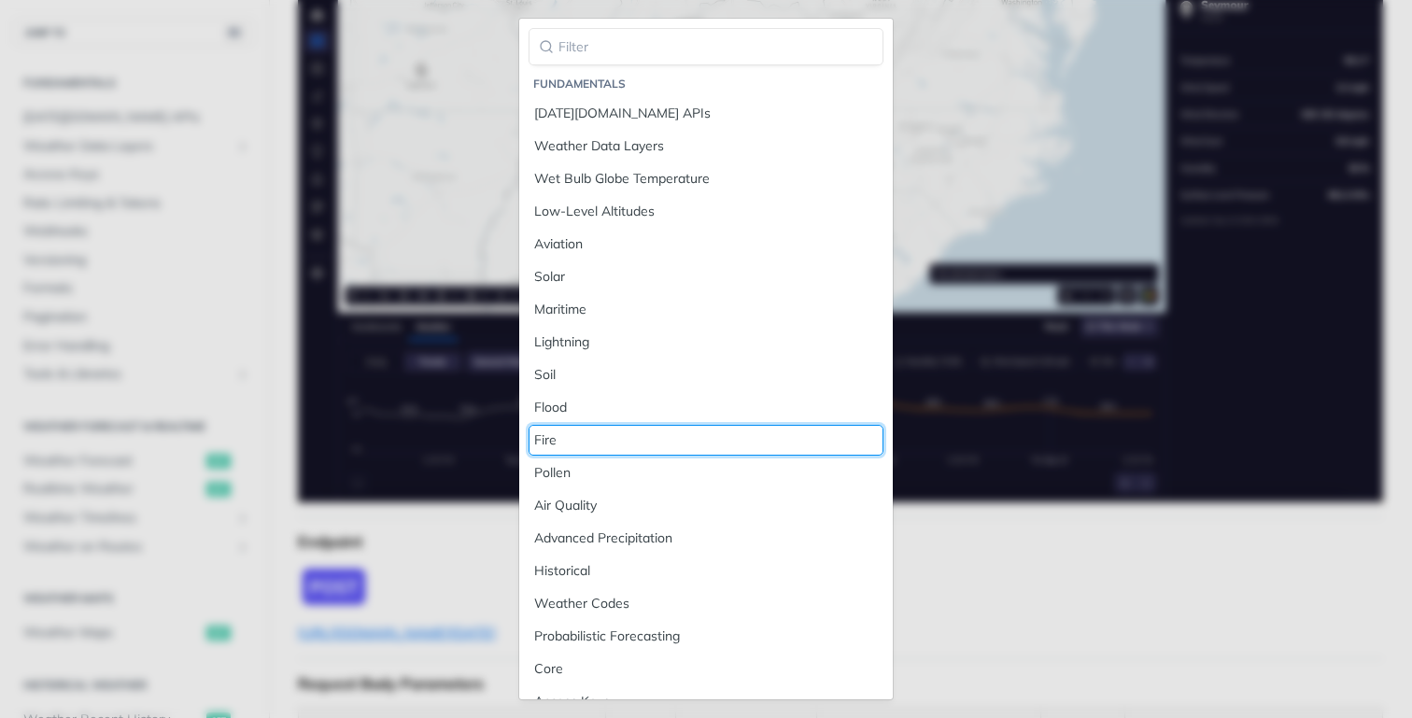
click at [564, 445] on div "Fire" at bounding box center [706, 441] width 344 height 20
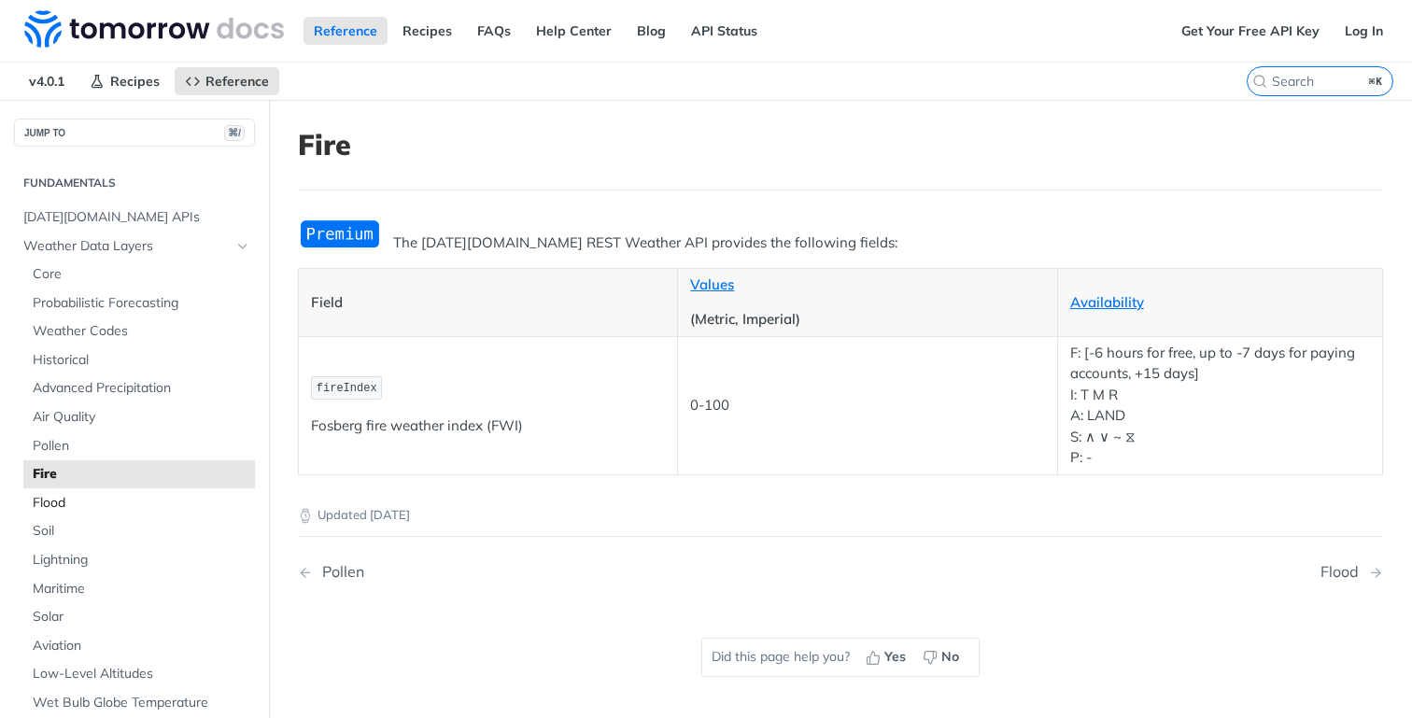
click at [131, 500] on span "Flood" at bounding box center [142, 503] width 218 height 19
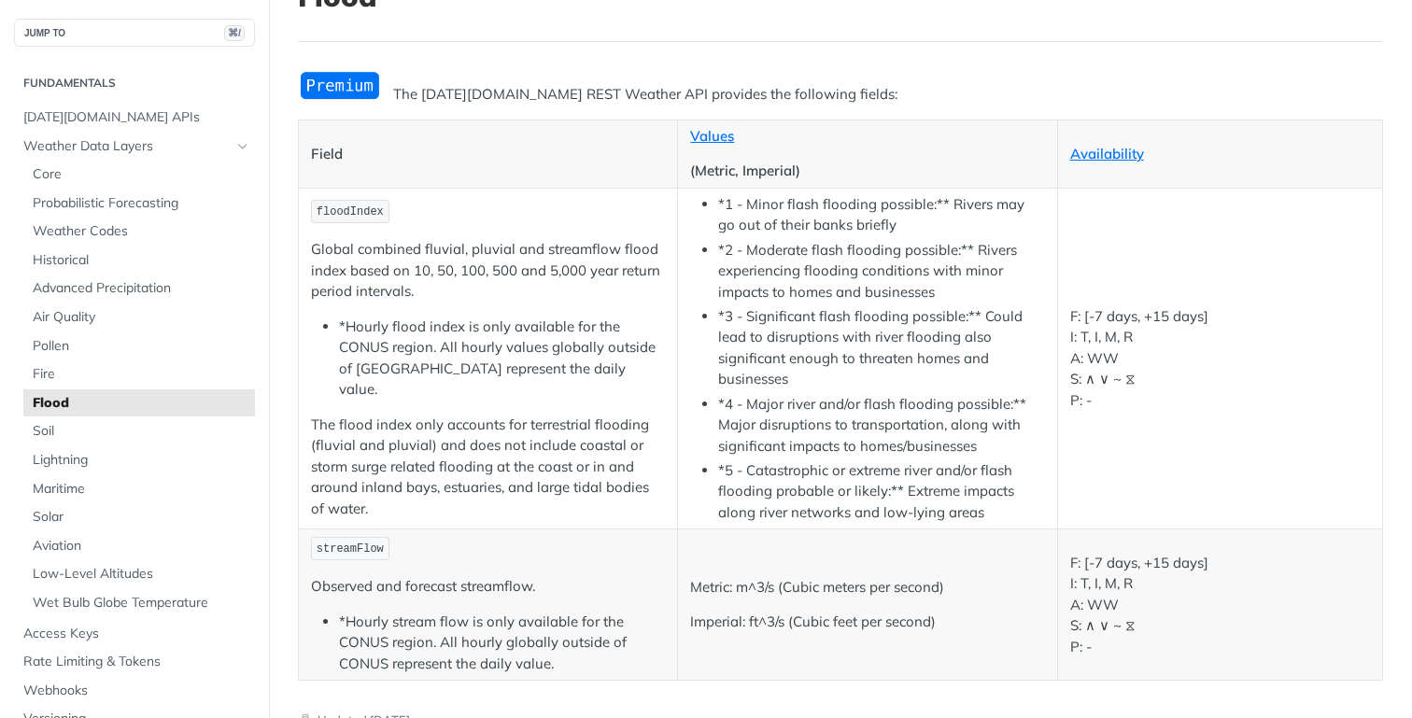
scroll to position [154, 0]
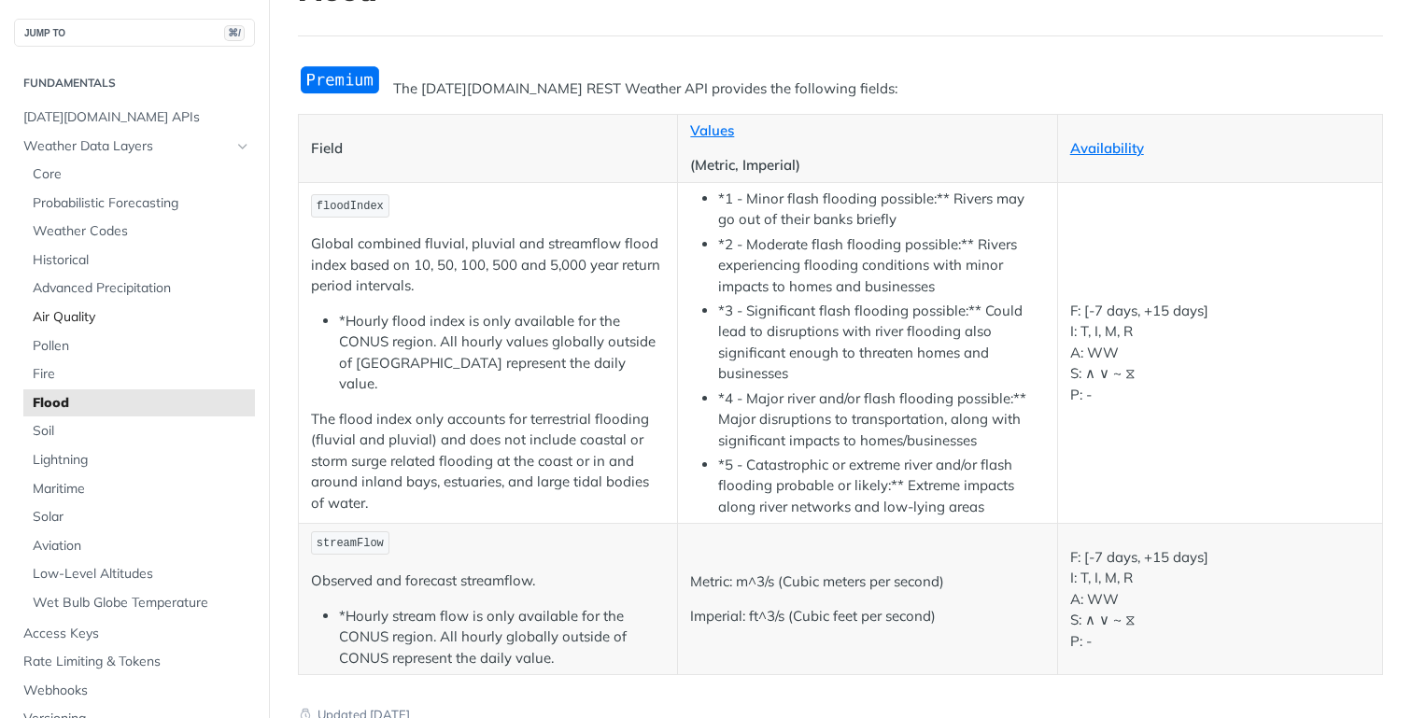
click at [171, 311] on span "Air Quality" at bounding box center [142, 317] width 218 height 19
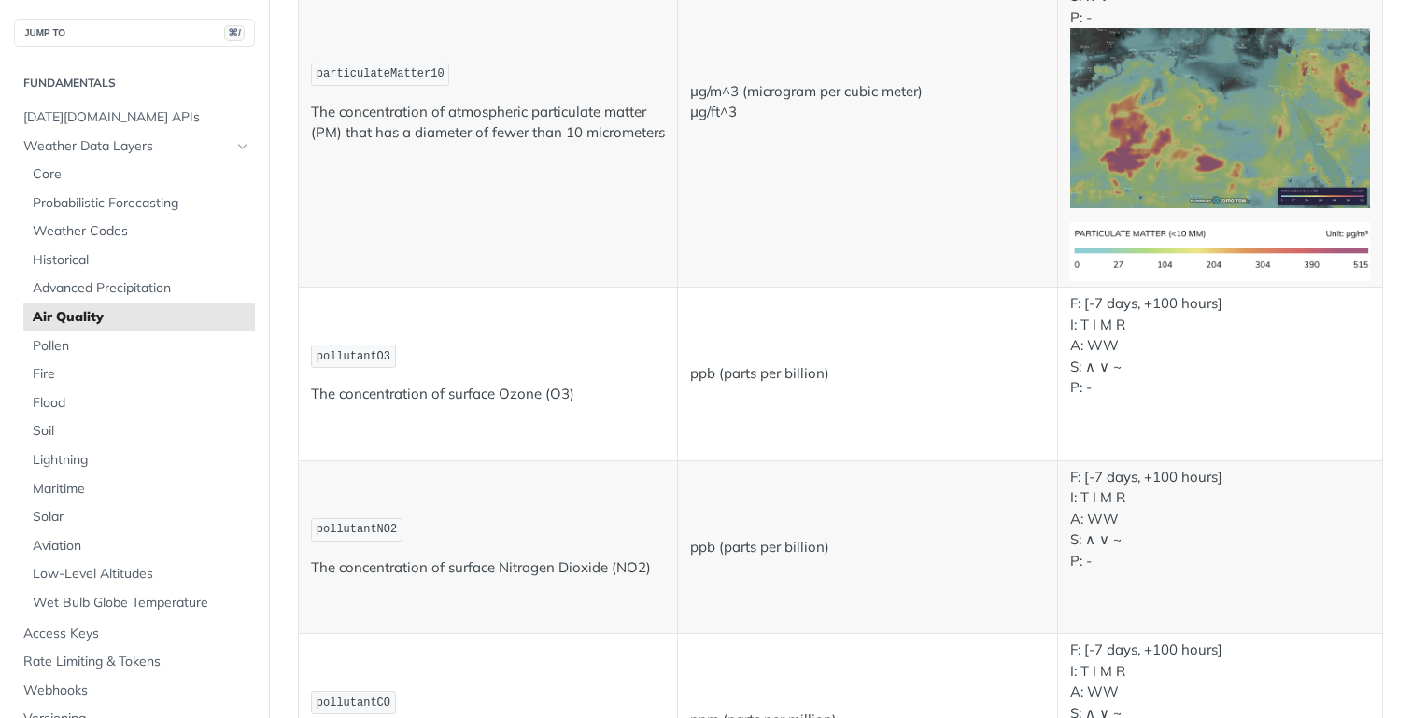
scroll to position [799, 0]
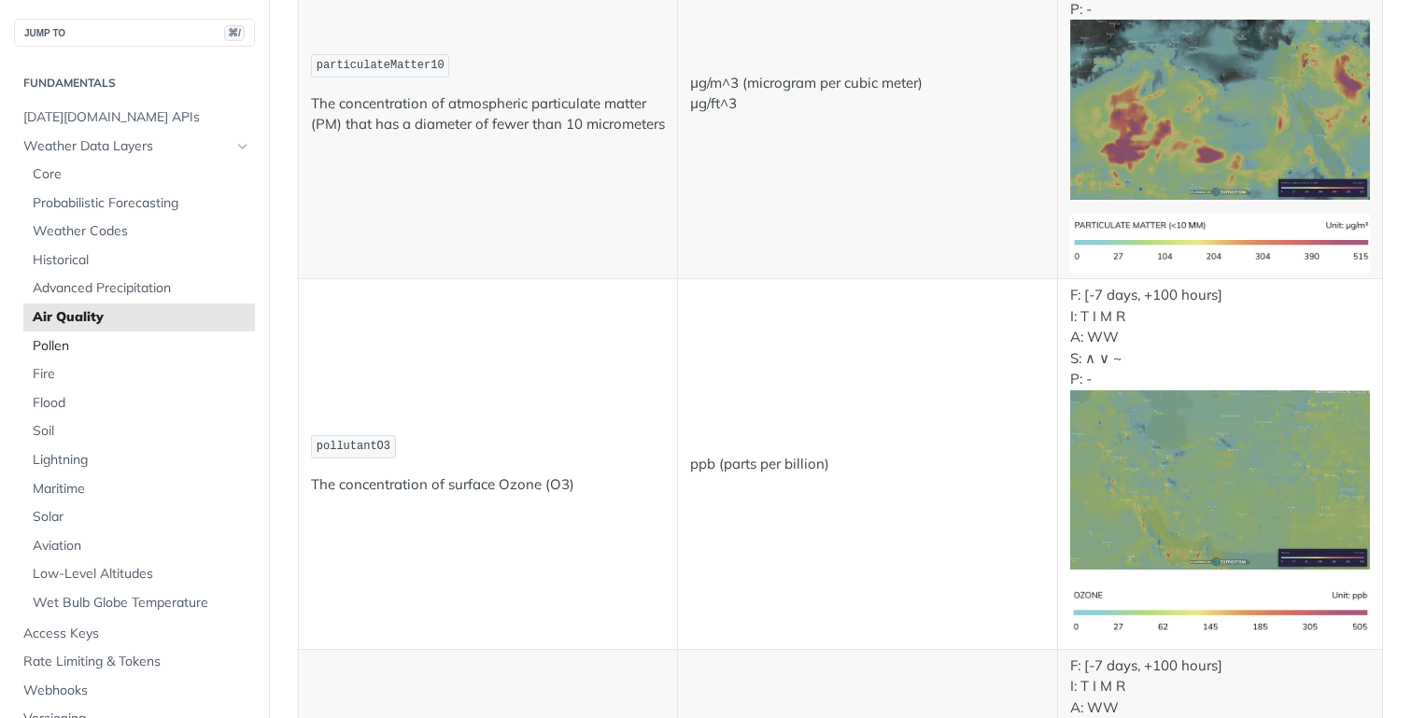
click at [188, 352] on span "Pollen" at bounding box center [142, 346] width 218 height 19
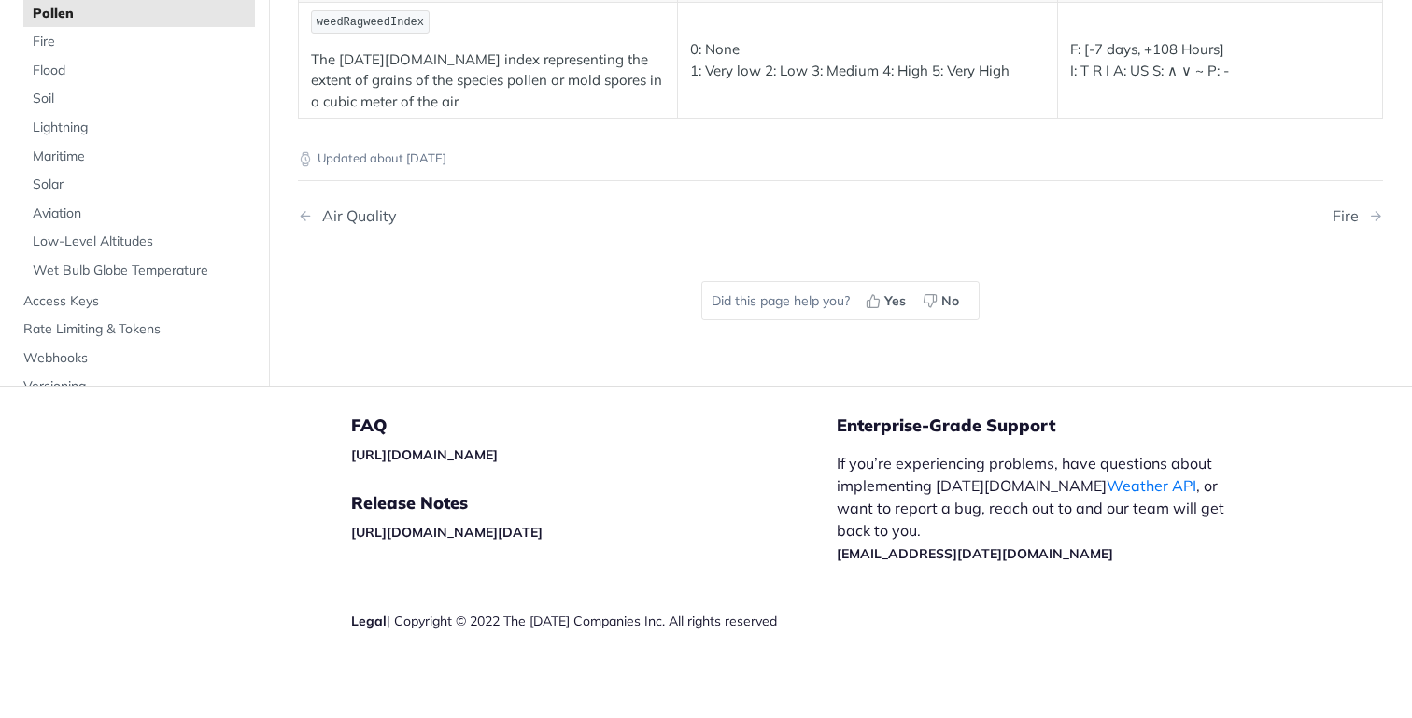
scroll to position [799, 0]
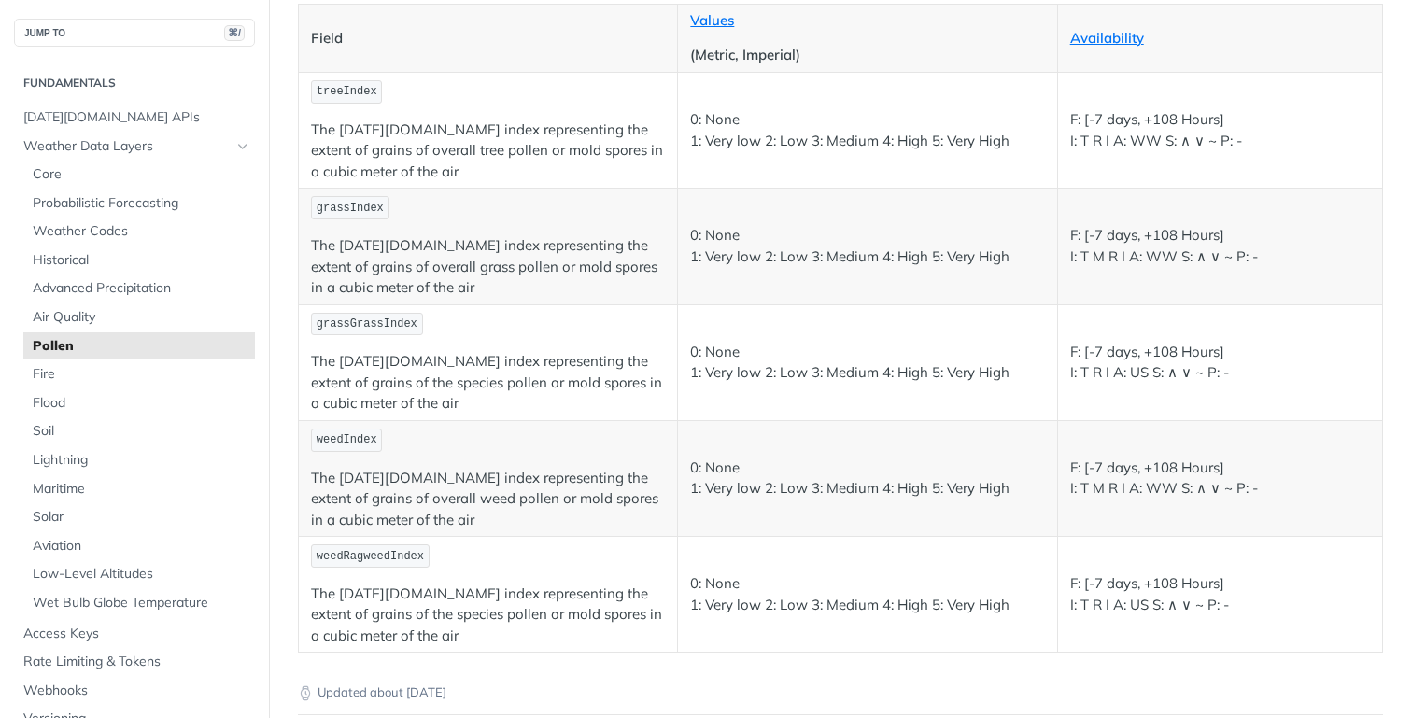
scroll to position [258, 0]
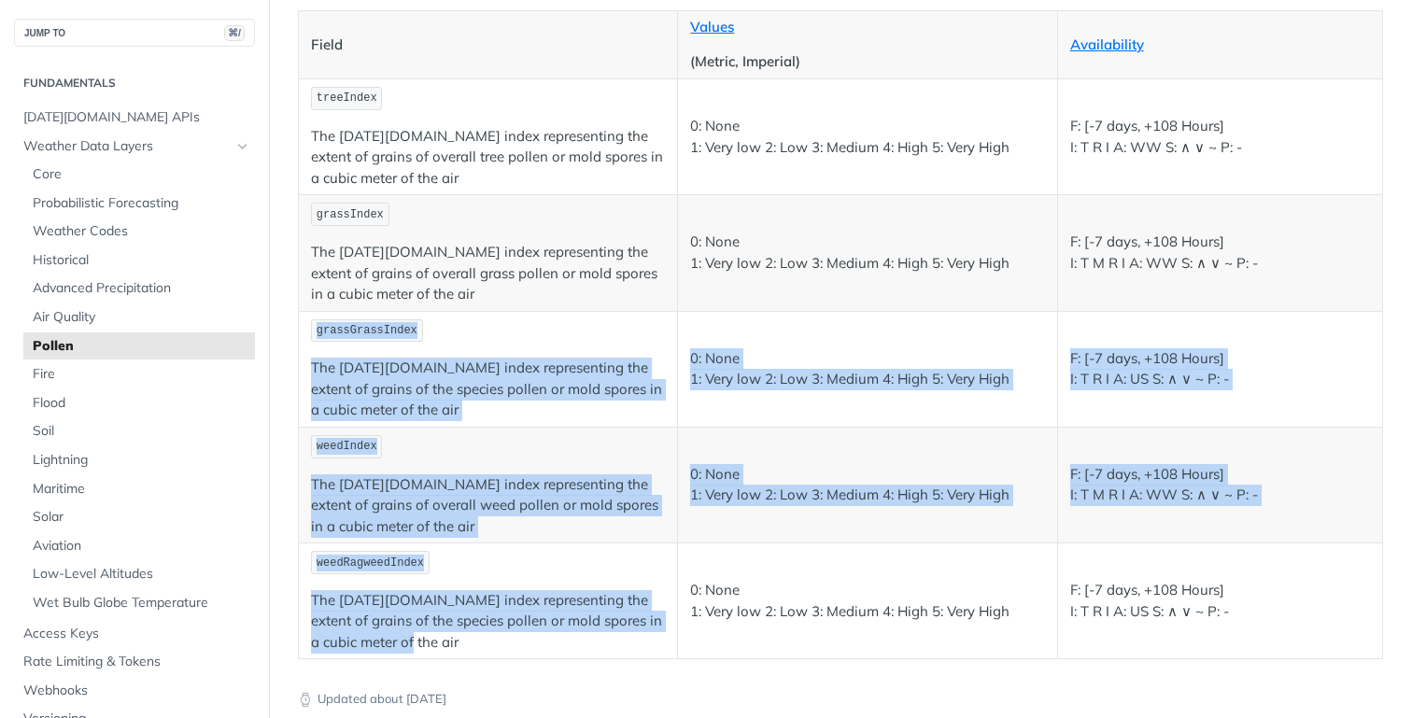
drag, startPoint x: 454, startPoint y: 652, endPoint x: 375, endPoint y: 312, distance: 349.2
click at [375, 312] on tbody "treeIndex The [DATE][DOMAIN_NAME] index representing the extent of grains of ov…" at bounding box center [841, 368] width 1085 height 580
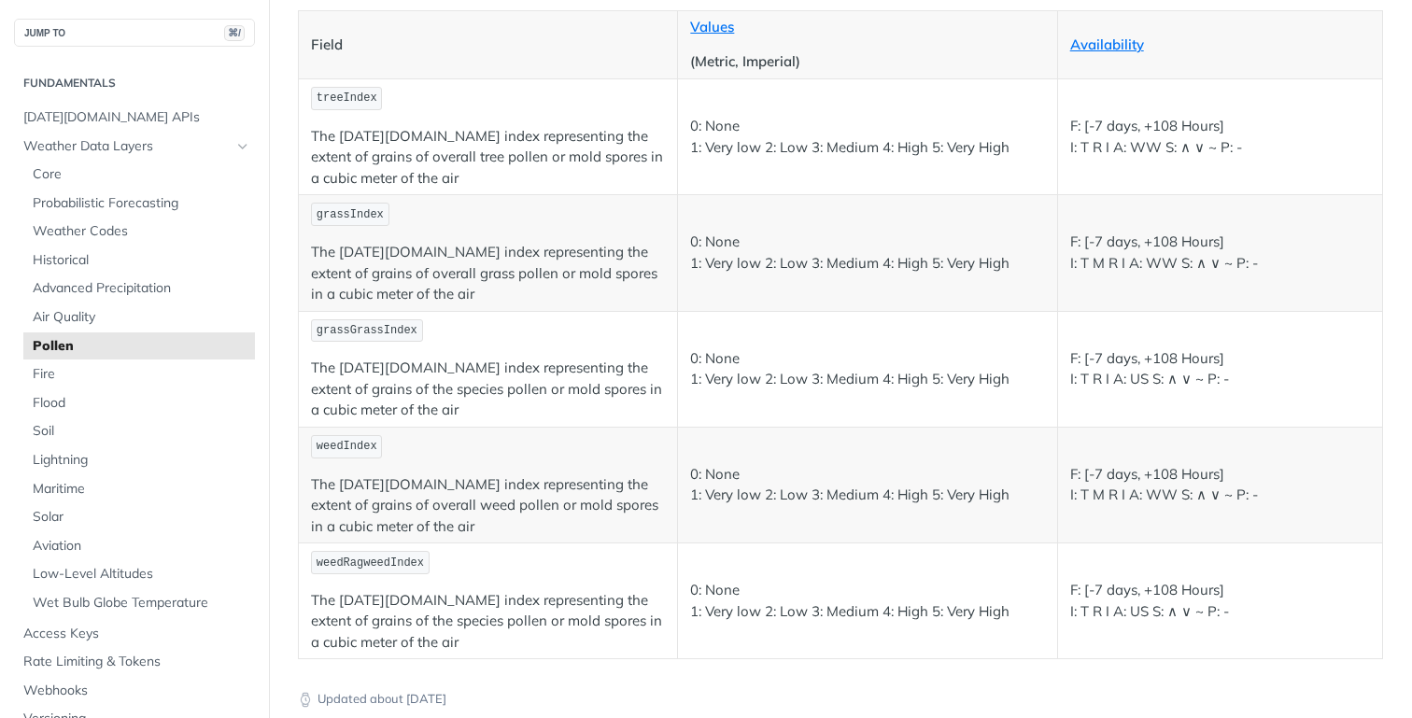
click at [388, 177] on p "The [DATE][DOMAIN_NAME] index representing the extent of grains of overall tree…" at bounding box center [488, 158] width 354 height 64
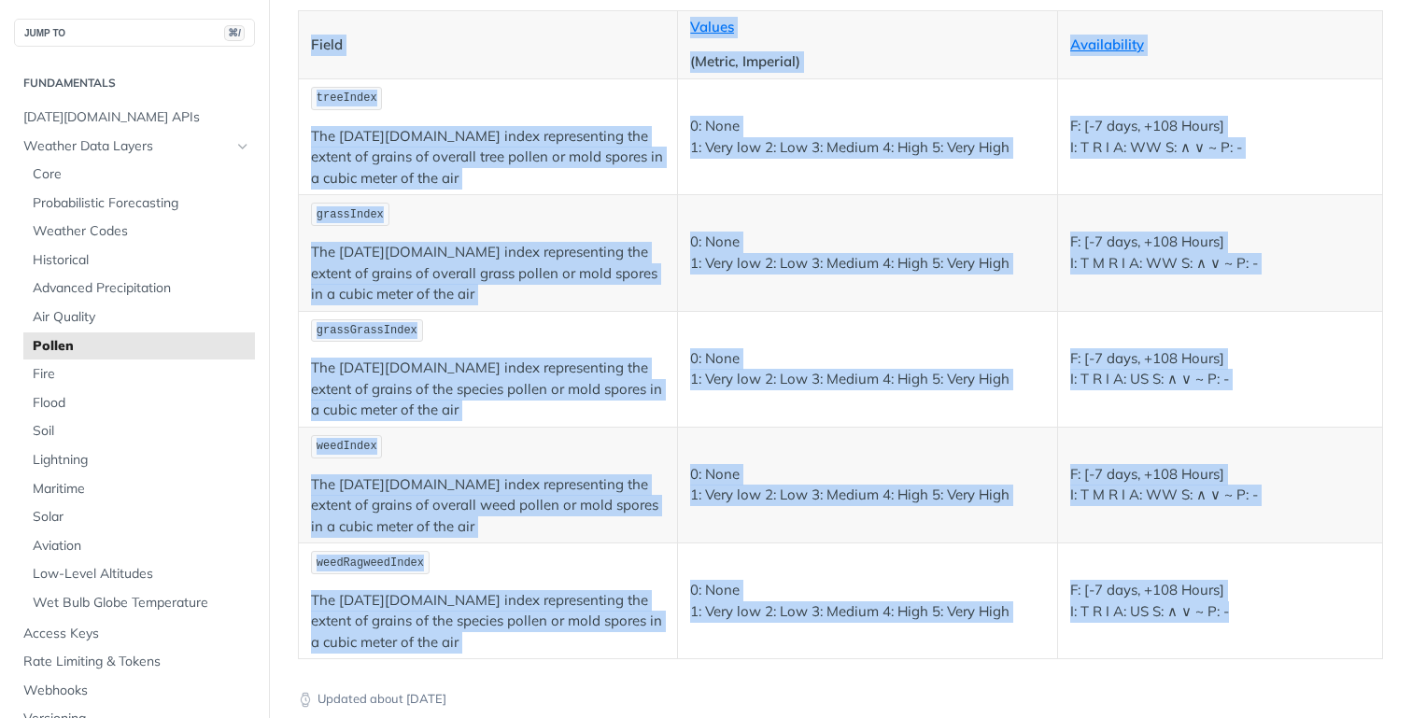
drag, startPoint x: 307, startPoint y: 41, endPoint x: 1130, endPoint y: 633, distance: 1013.9
click at [1130, 633] on table "Field Values (Metric, Imperial) Availability treeIndex The [DATE][DOMAIN_NAME] …" at bounding box center [840, 334] width 1085 height 649
copy table "Lorem Ipsumd (Sitame, Consecte) Adipiscingel seddOeius Tem Incididu.ut labor et…"
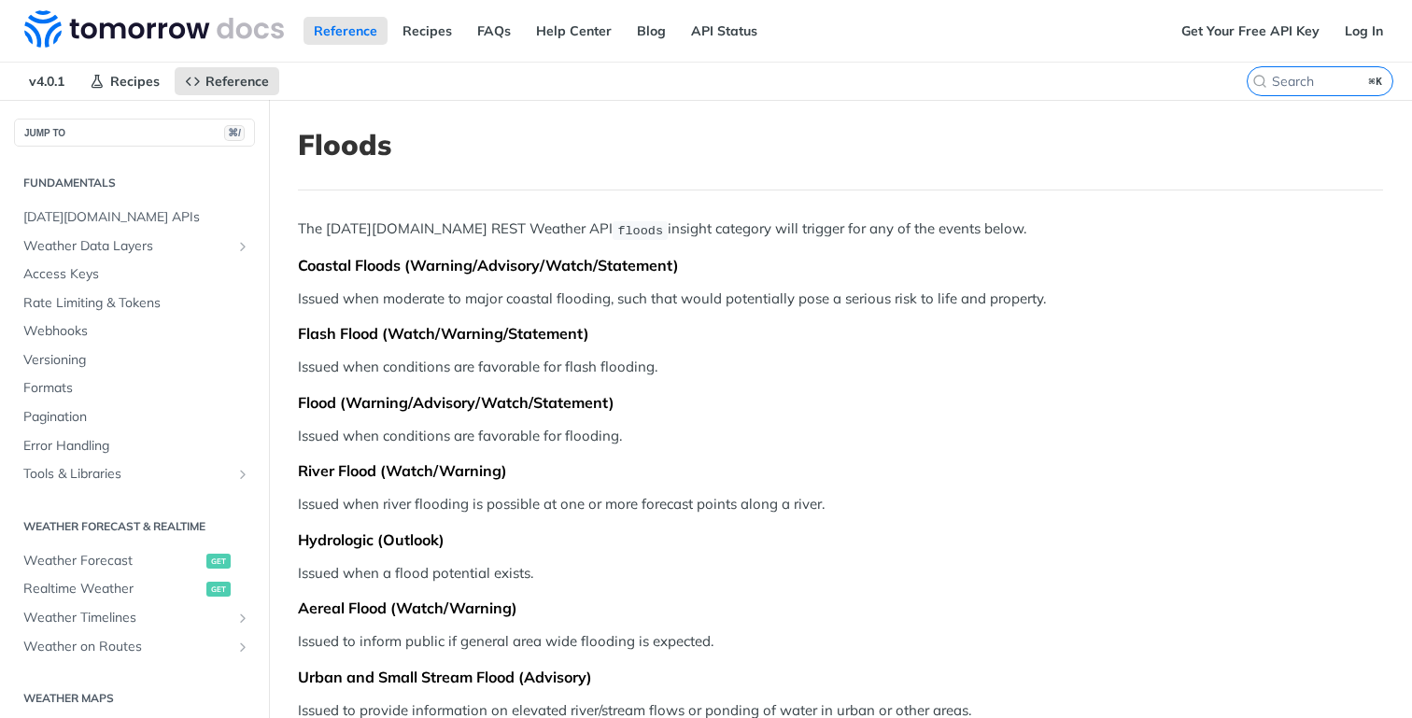
scroll to position [522, 0]
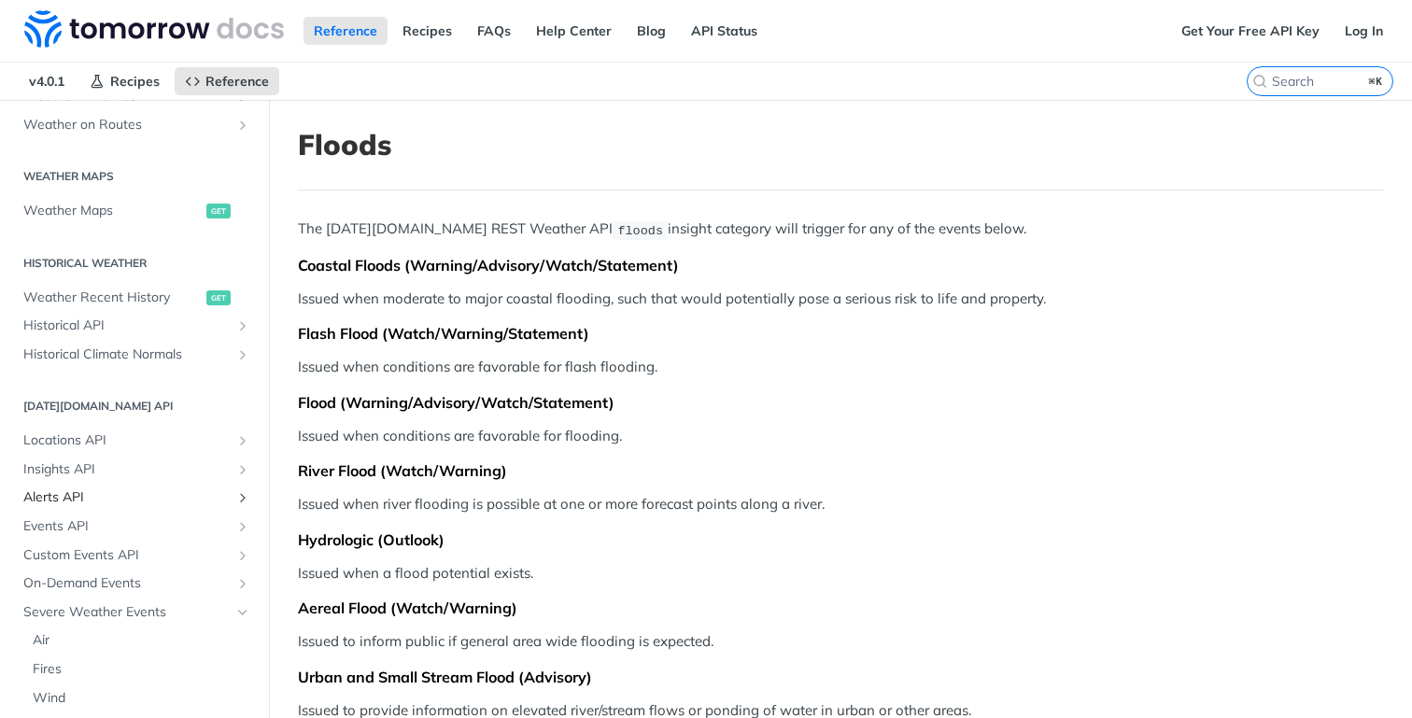
click at [70, 494] on span "Alerts API" at bounding box center [126, 498] width 207 height 19
